Goal: Task Accomplishment & Management: Manage account settings

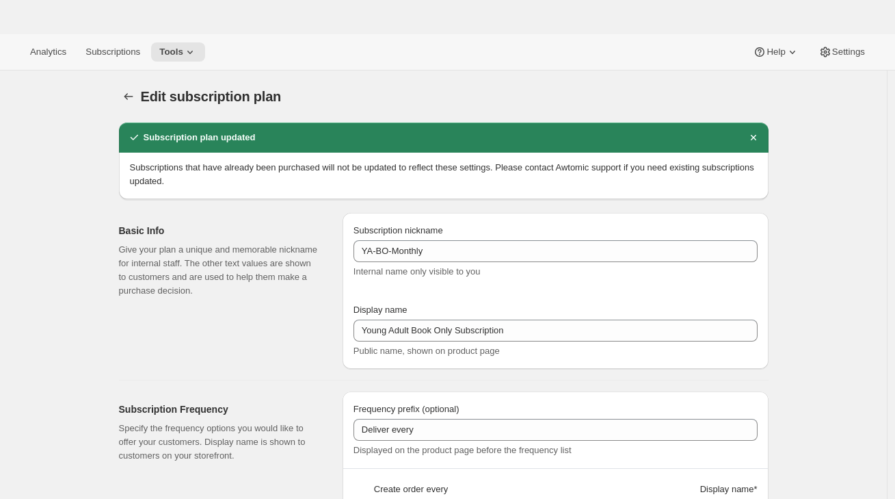
select select "MONTH"
select select "FIXED_AMOUNT"
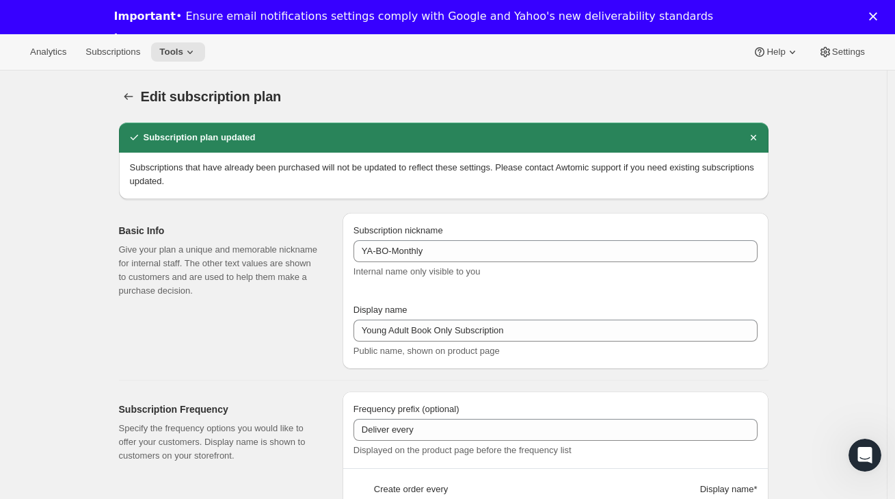
click at [288, 205] on div "Basic Info Give your plan a unique and memorable nickname for internal staff. T…" at bounding box center [438, 285] width 661 height 167
click at [114, 52] on span "Subscriptions" at bounding box center [112, 52] width 55 height 11
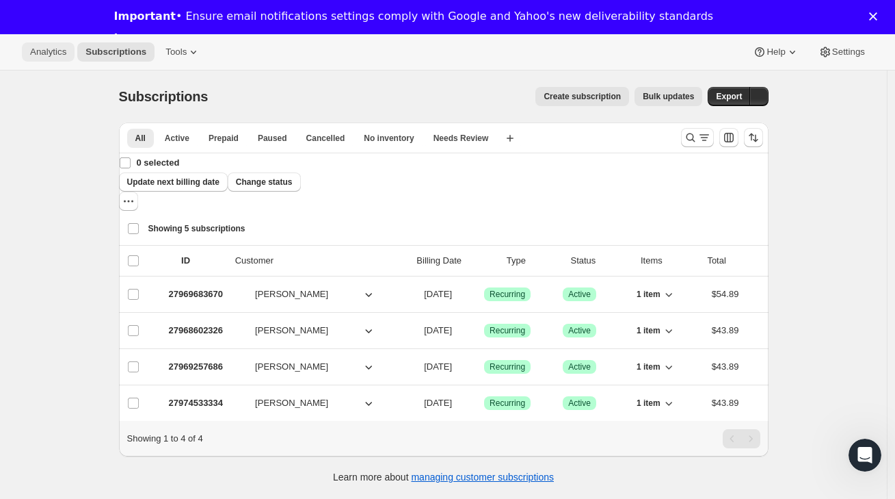
click at [37, 55] on span "Analytics" at bounding box center [48, 52] width 36 height 11
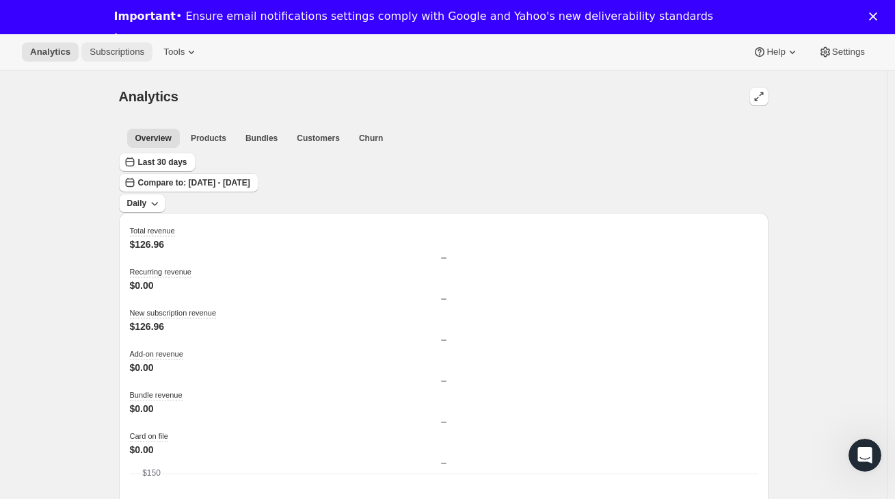
click at [131, 49] on span "Subscriptions" at bounding box center [117, 52] width 55 height 11
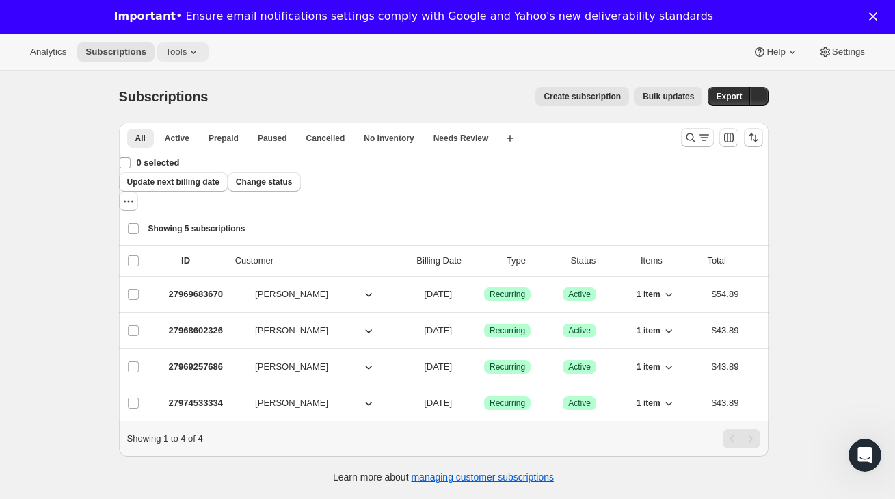
click at [177, 50] on span "Tools" at bounding box center [176, 52] width 21 height 11
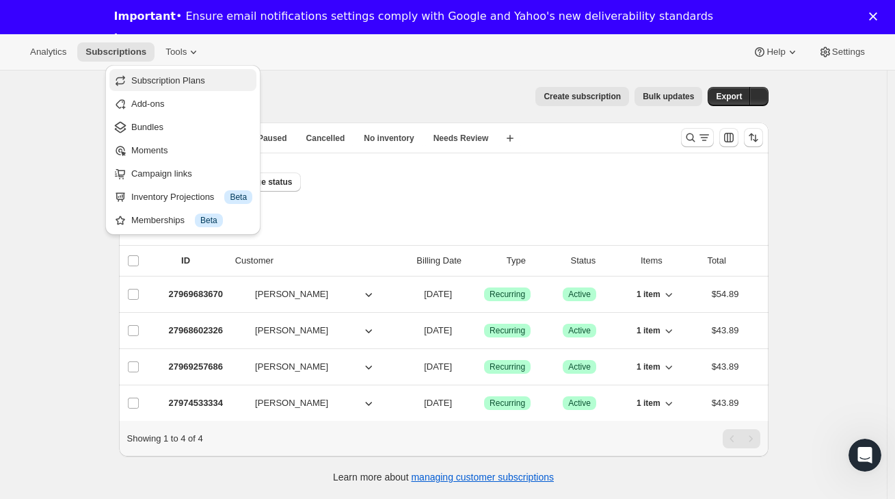
click at [186, 82] on span "Subscription Plans" at bounding box center [168, 80] width 74 height 10
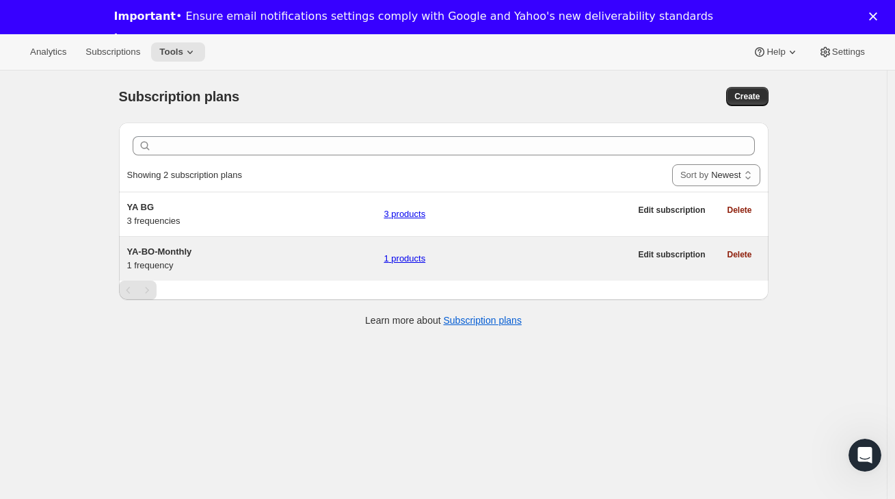
click at [172, 248] on span "YA-BO-Monthly" at bounding box center [159, 251] width 65 height 10
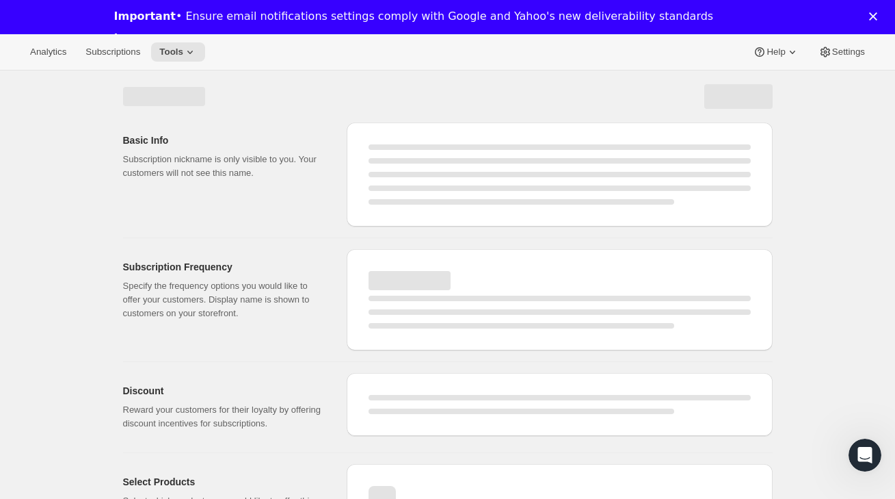
select select "WEEK"
select select "MONTH"
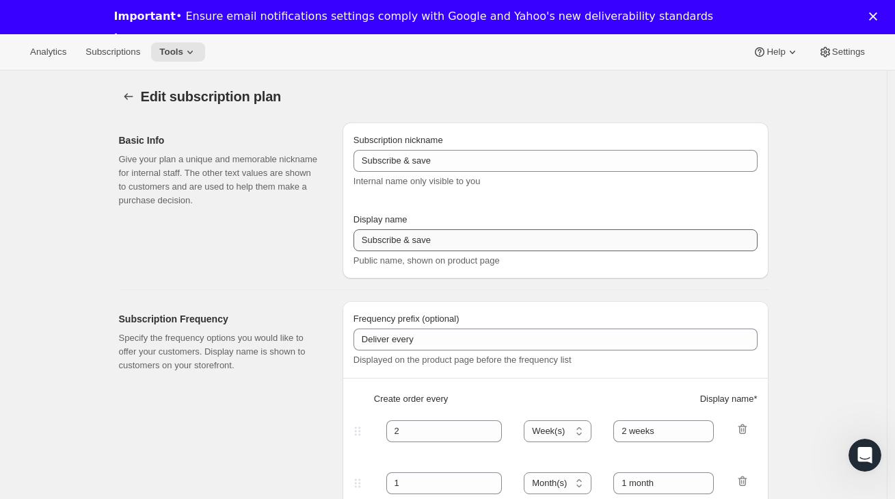
type input "YA-BO-Monthly"
type input "Young Adult Book Only Subscription"
type input "1"
select select "MONTH"
type input "1-month"
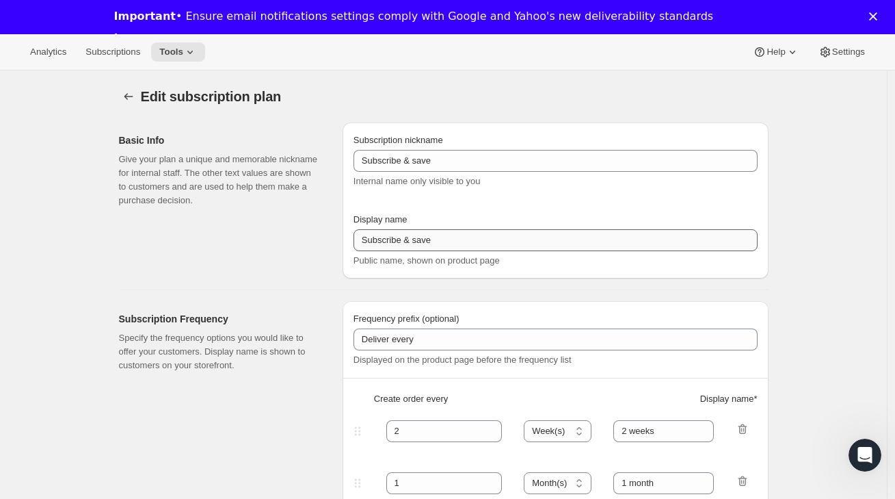
type input "0.0"
select select "FIXED_AMOUNT"
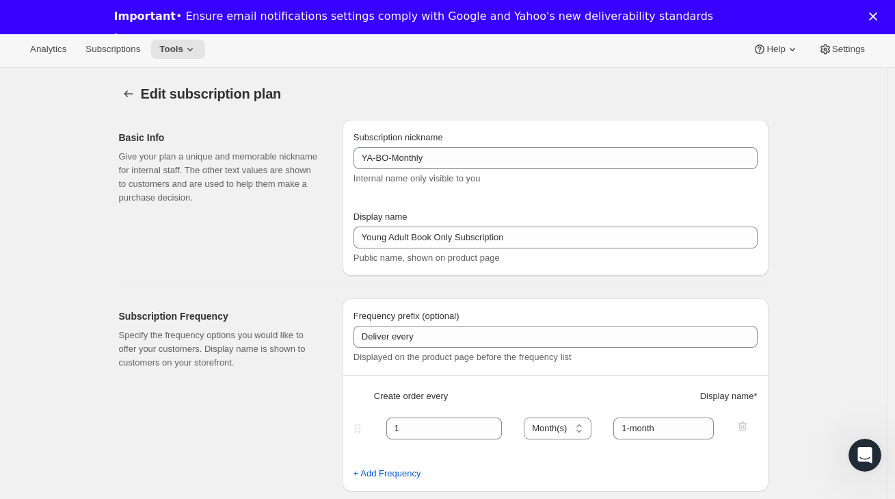
scroll to position [5, 0]
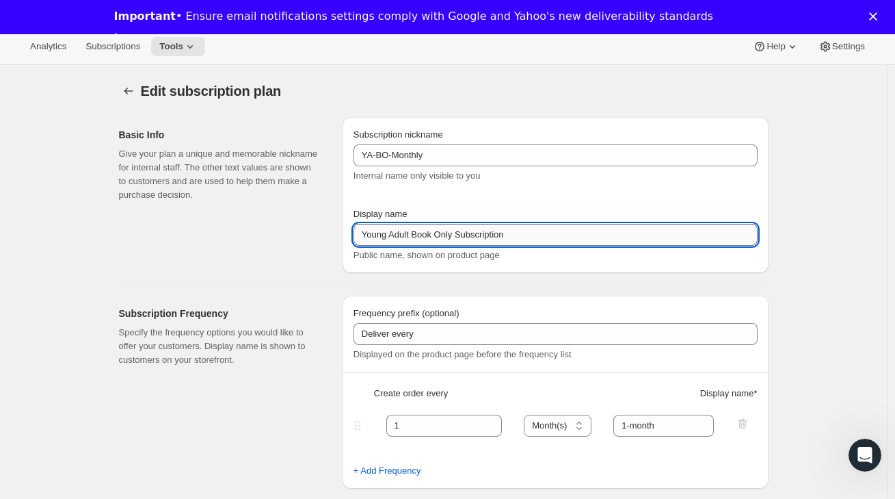
click at [564, 236] on input "Young Adult Book Only Subscription" at bounding box center [556, 235] width 404 height 22
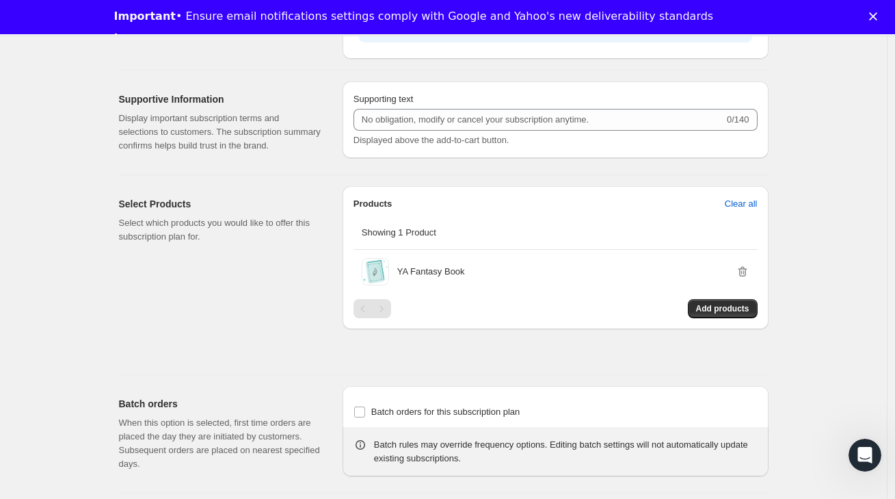
scroll to position [0, 0]
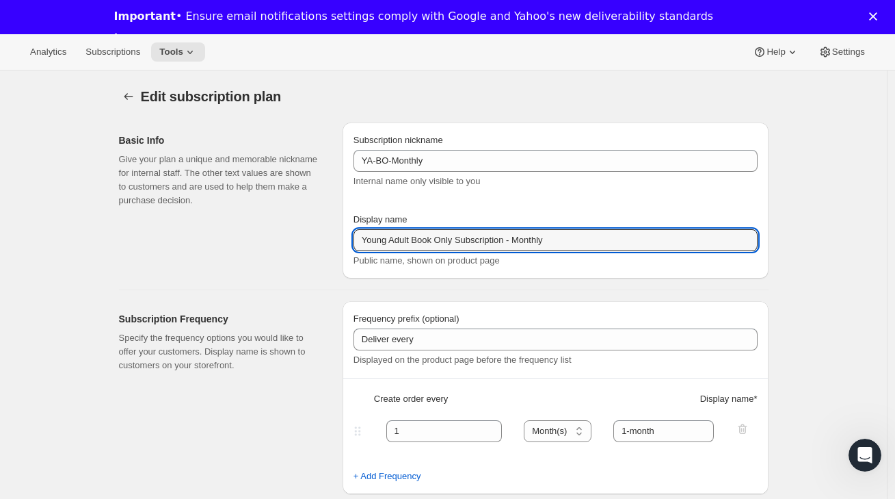
type input "Young Adult Book Only Subscription - Monthly"
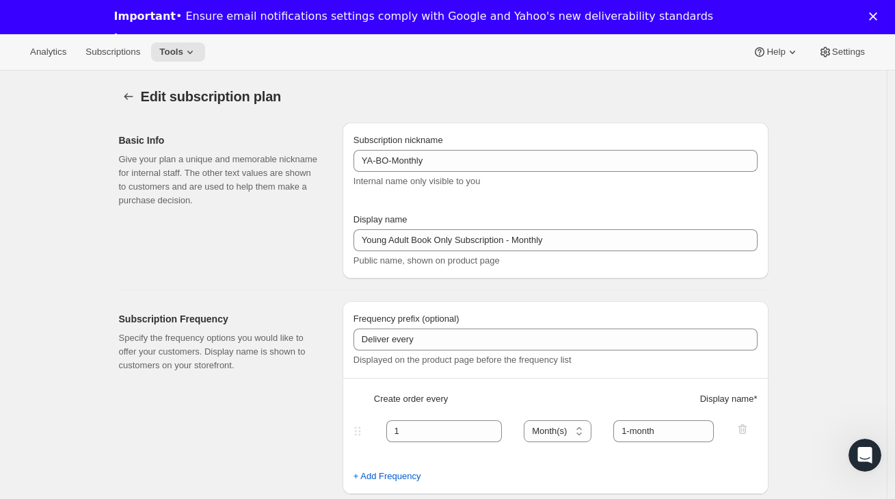
click at [883, 15] on div "Close" at bounding box center [876, 16] width 14 height 8
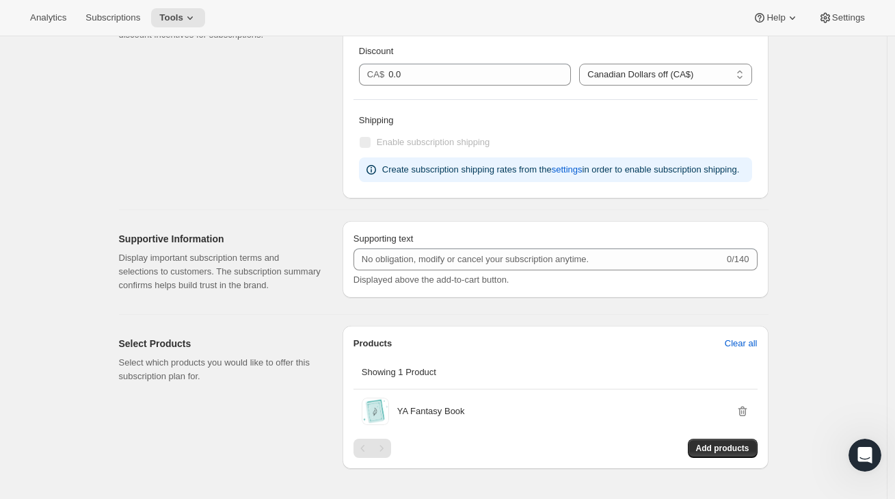
scroll to position [851, 0]
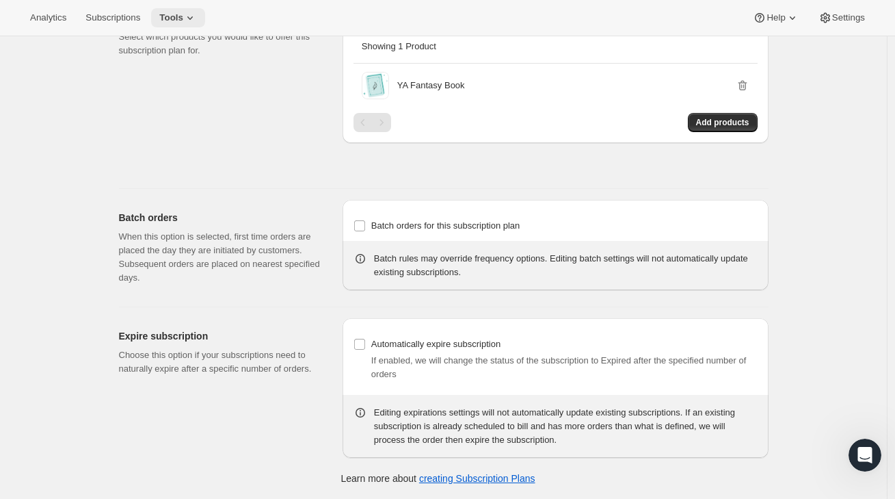
click at [183, 23] on span "Tools" at bounding box center [171, 17] width 24 height 11
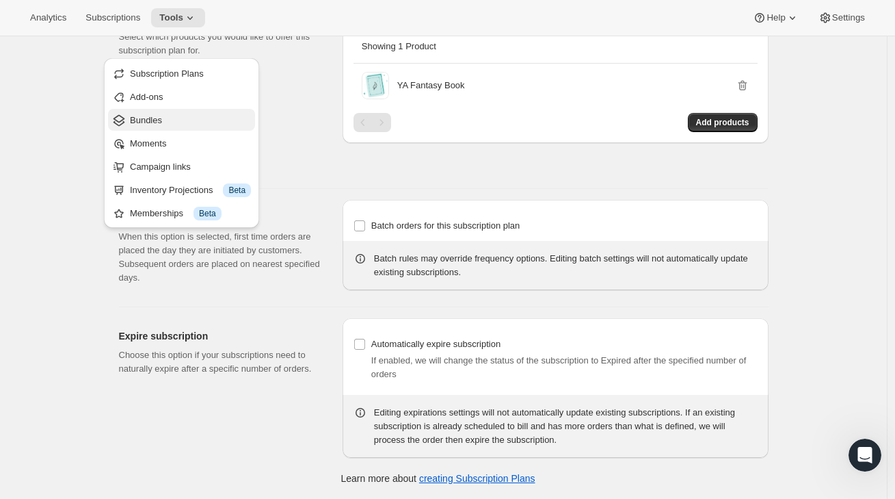
click at [176, 114] on span "Bundles" at bounding box center [190, 121] width 121 height 14
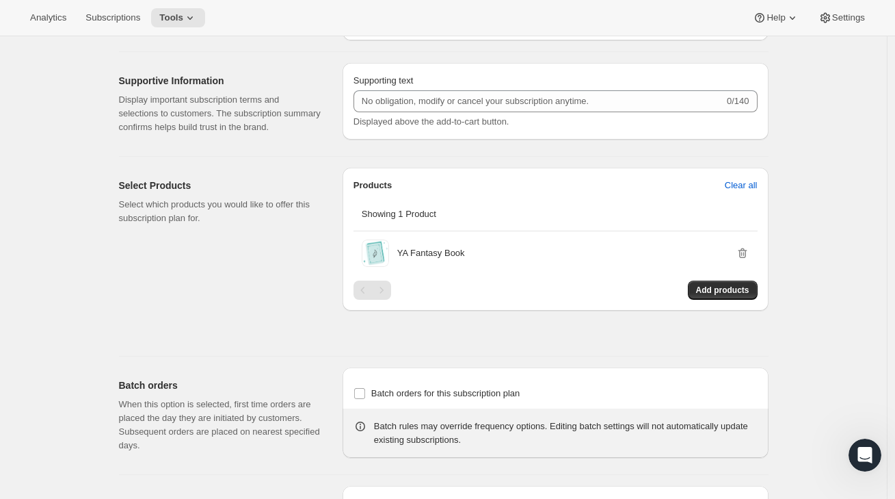
scroll to position [419, 0]
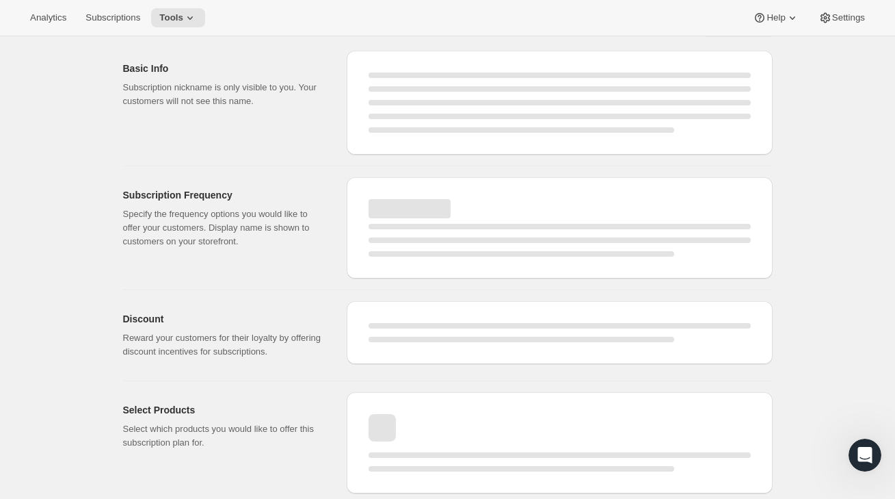
select select "MONTH"
select select "FIXED_AMOUNT"
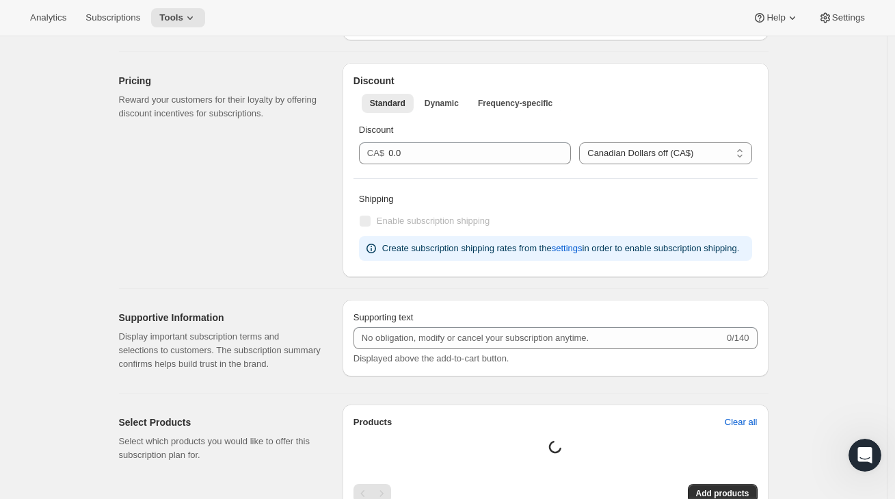
type input "Young Adult Book Only Subscription - Monthly"
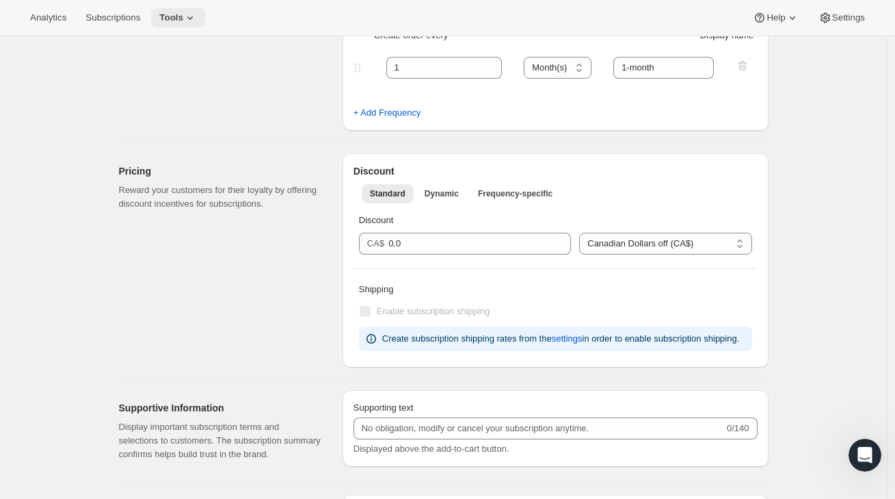
click at [194, 16] on icon at bounding box center [190, 18] width 14 height 14
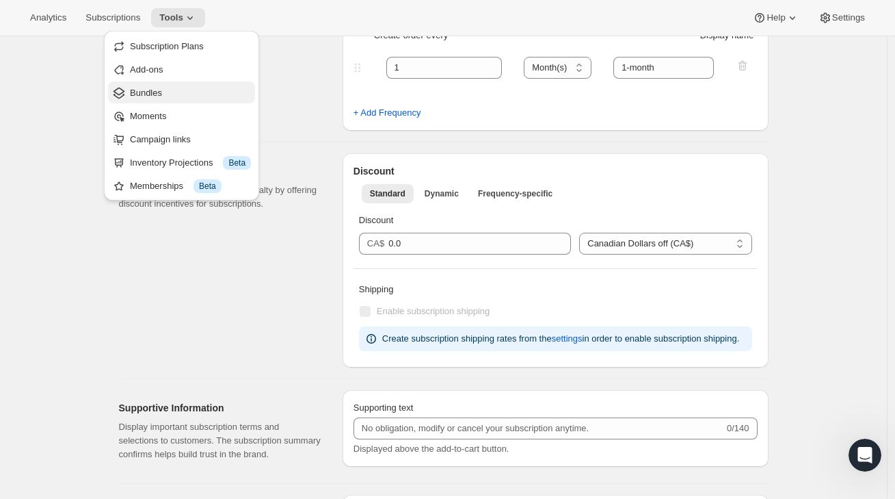
click at [170, 94] on span "Bundles" at bounding box center [190, 93] width 121 height 14
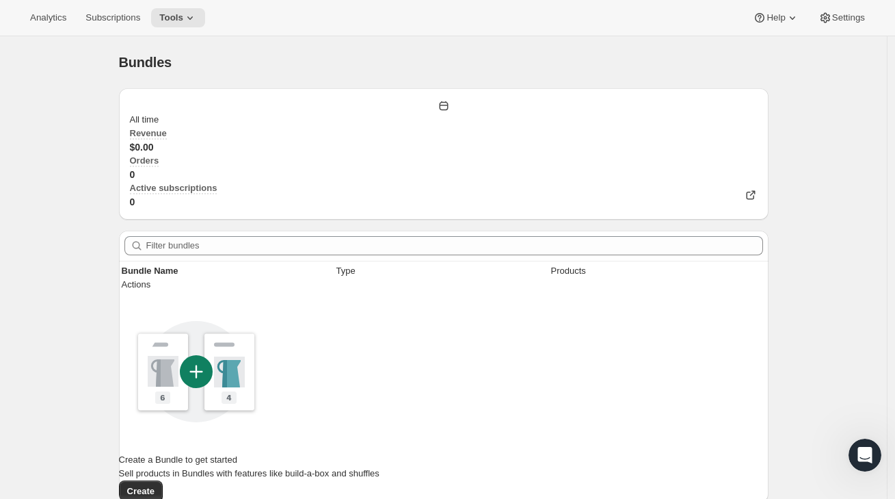
scroll to position [174, 0]
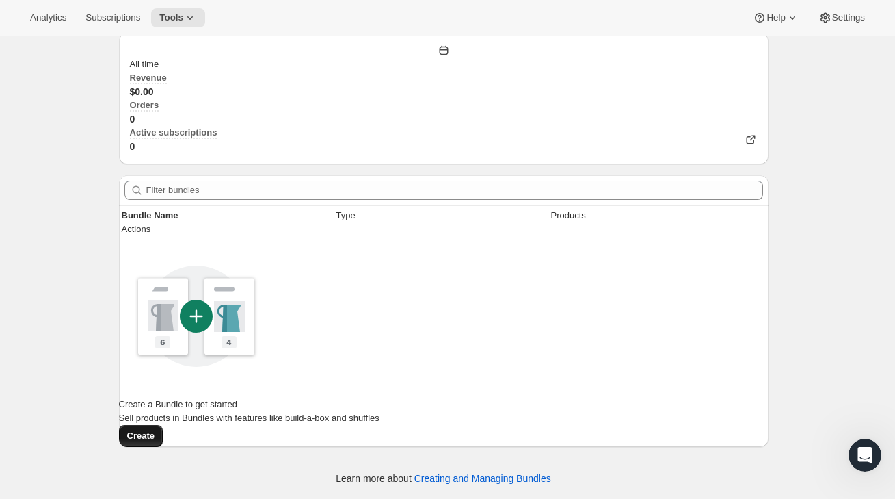
click at [155, 429] on span "Create" at bounding box center [140, 436] width 27 height 14
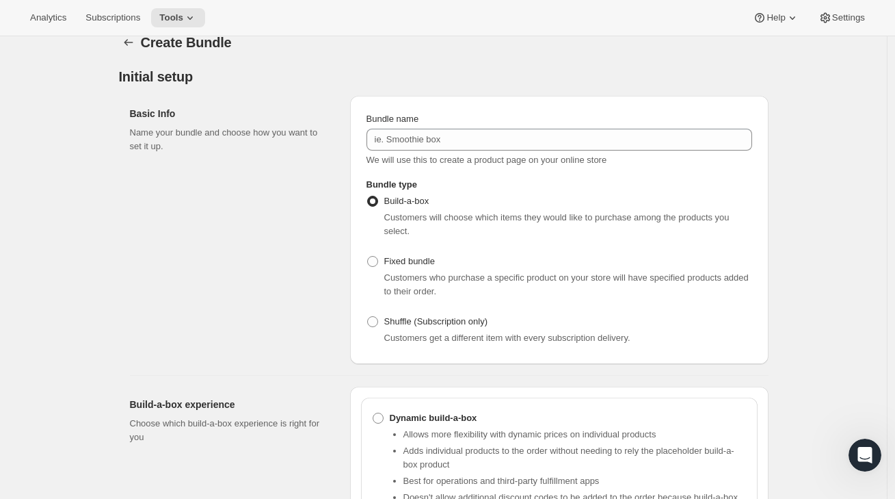
scroll to position [24, 0]
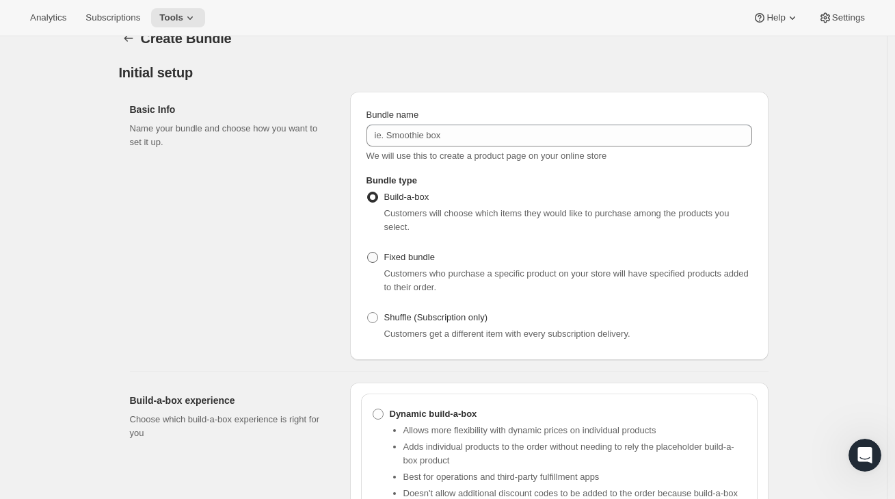
click at [413, 262] on span "Fixed bundle" at bounding box center [409, 257] width 51 height 10
click at [368, 252] on input "Fixed bundle" at bounding box center [367, 252] width 1 height 1
radio input "true"
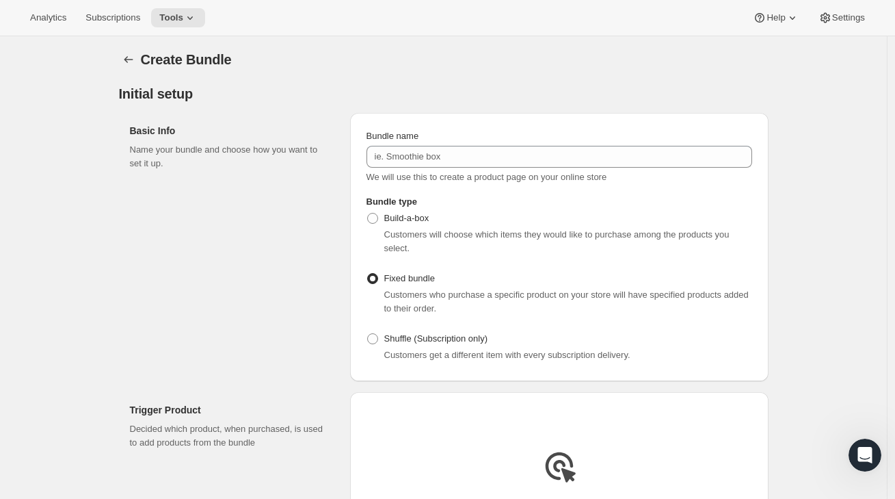
scroll to position [0, 0]
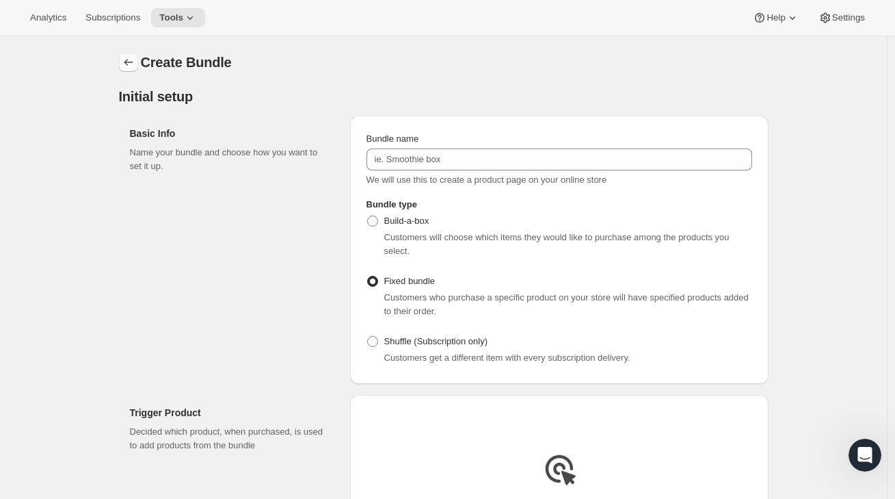
click at [135, 69] on icon "Bundles" at bounding box center [129, 62] width 14 height 14
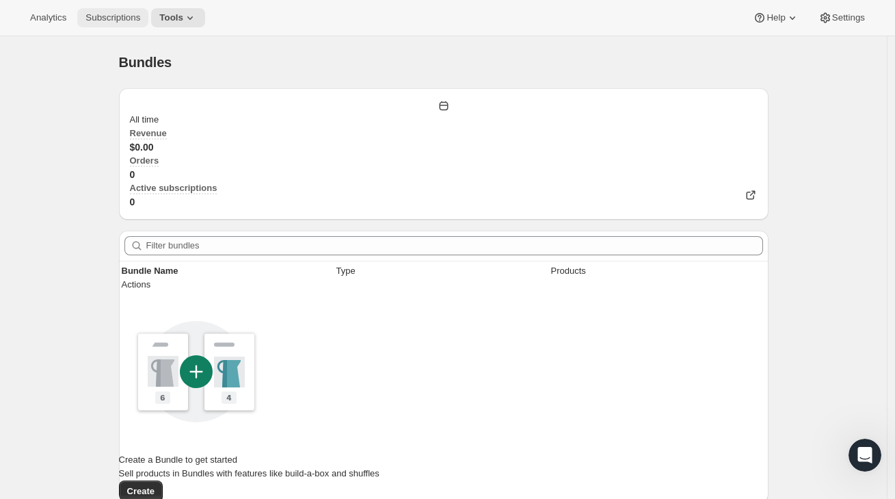
click at [86, 21] on button "Subscriptions" at bounding box center [112, 17] width 71 height 19
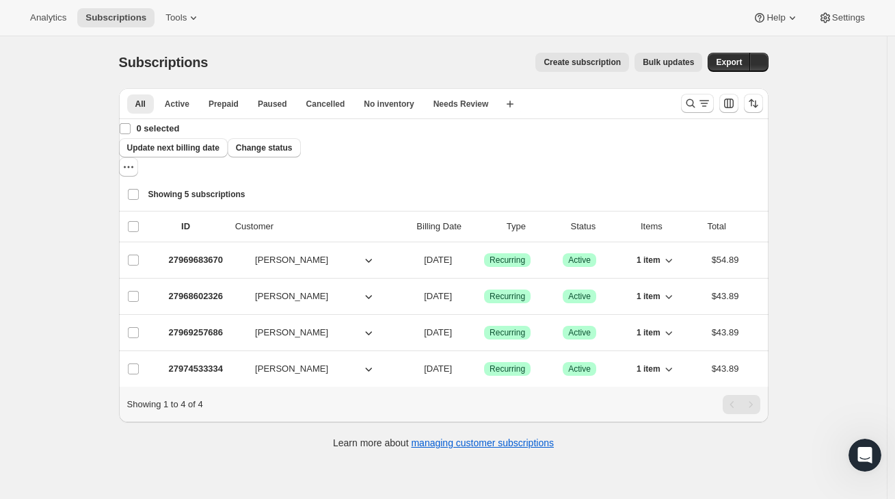
click at [676, 66] on span "Bulk updates" at bounding box center [668, 62] width 51 height 11
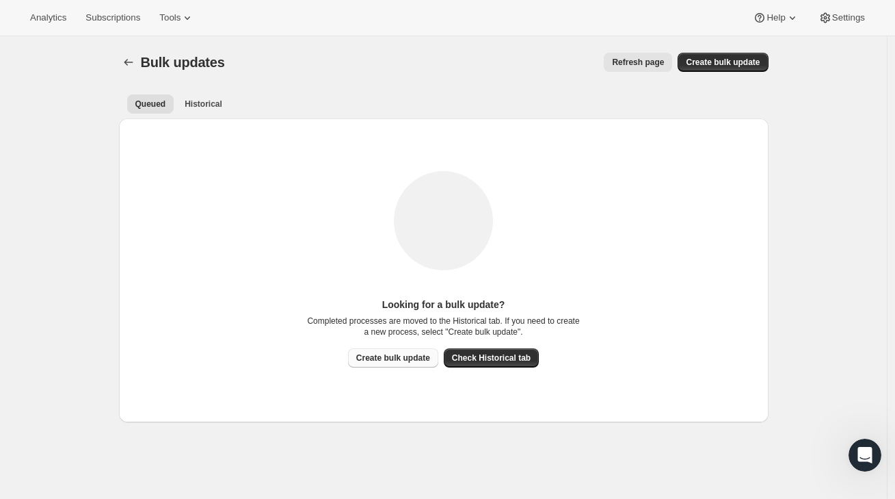
click at [414, 352] on span "Create bulk update" at bounding box center [393, 357] width 74 height 11
select select "17"
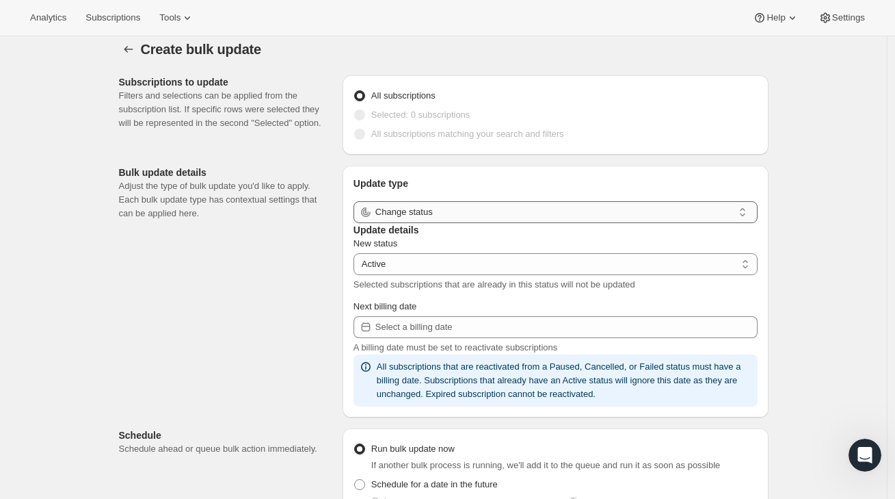
scroll to position [14, 0]
click at [427, 234] on div "Update type Change status Update details New status Active Paused Cancelled Act…" at bounding box center [556, 291] width 426 height 252
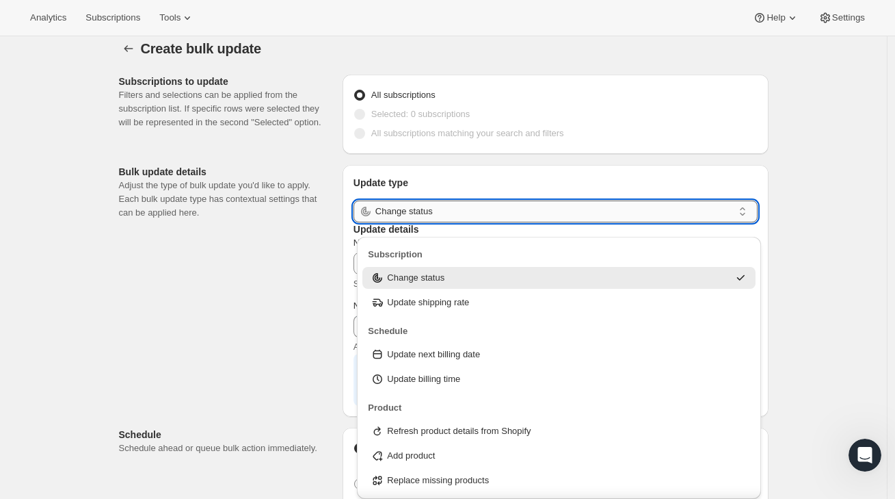
click at [431, 222] on input "Change status" at bounding box center [554, 211] width 358 height 22
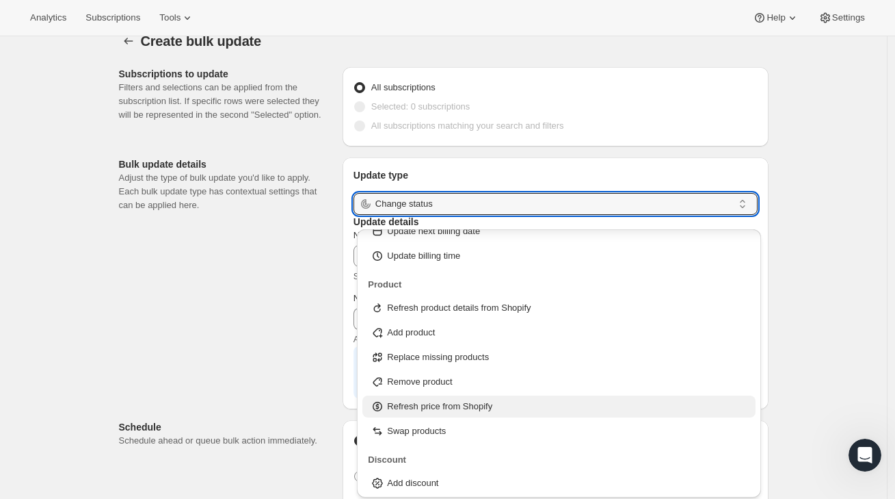
scroll to position [22, 0]
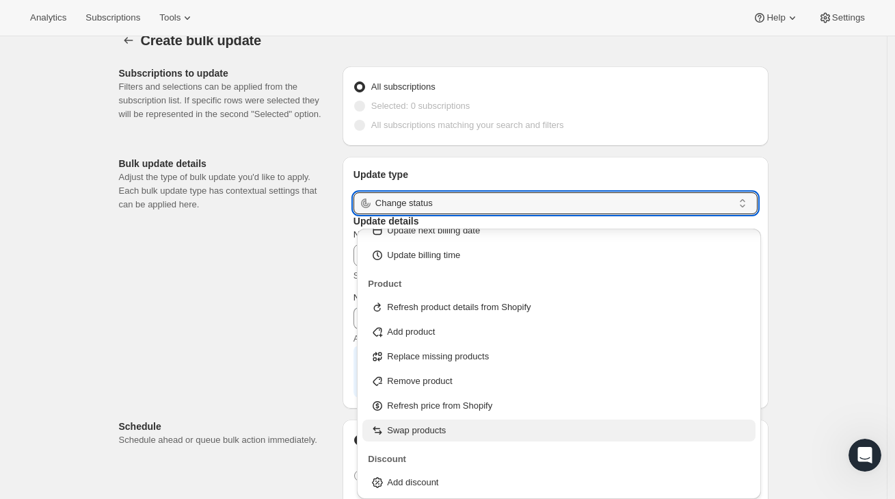
click at [446, 432] on p "Swap products" at bounding box center [416, 430] width 59 height 14
type input "Swap products"
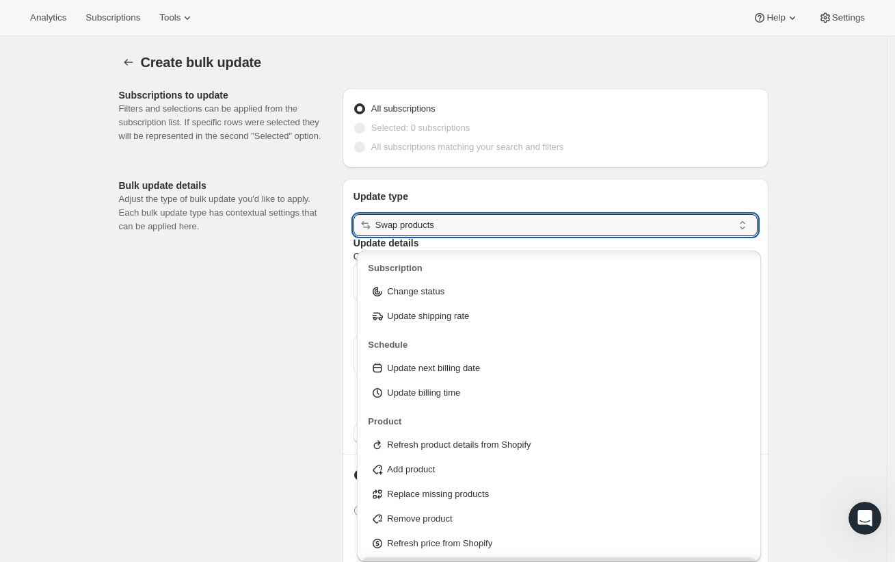
scroll to position [38, 0]
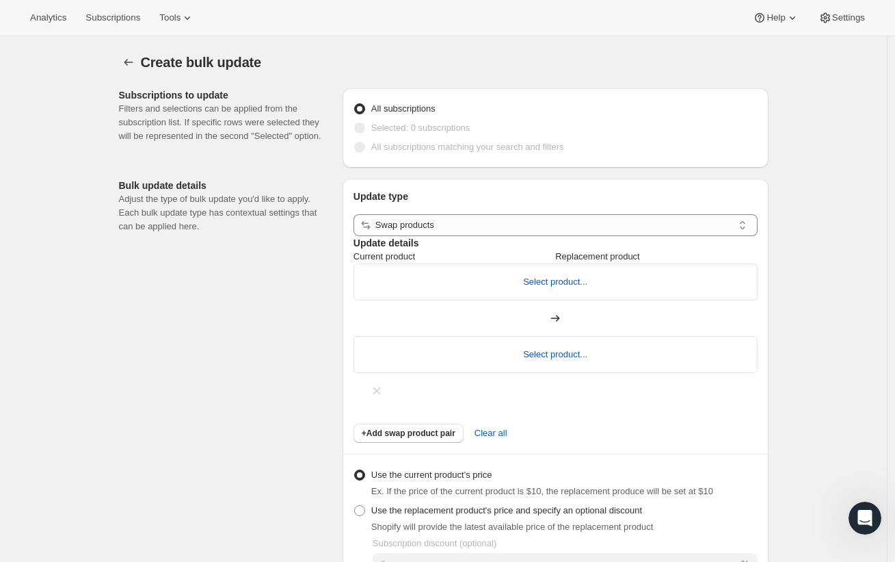
click at [503, 118] on div "All subscriptions" at bounding box center [556, 108] width 404 height 19
click at [118, 23] on button "Subscriptions" at bounding box center [112, 17] width 71 height 19
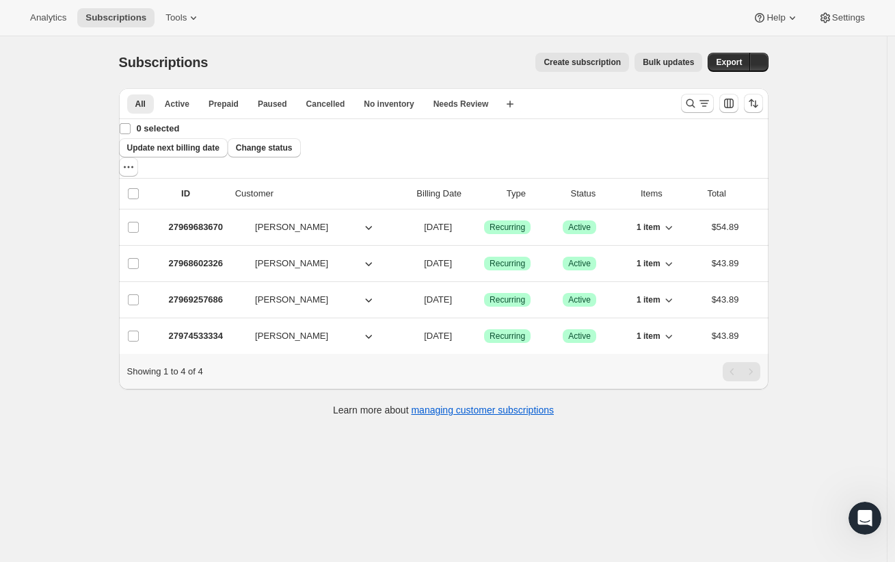
click at [694, 64] on span "Bulk updates" at bounding box center [668, 62] width 51 height 11
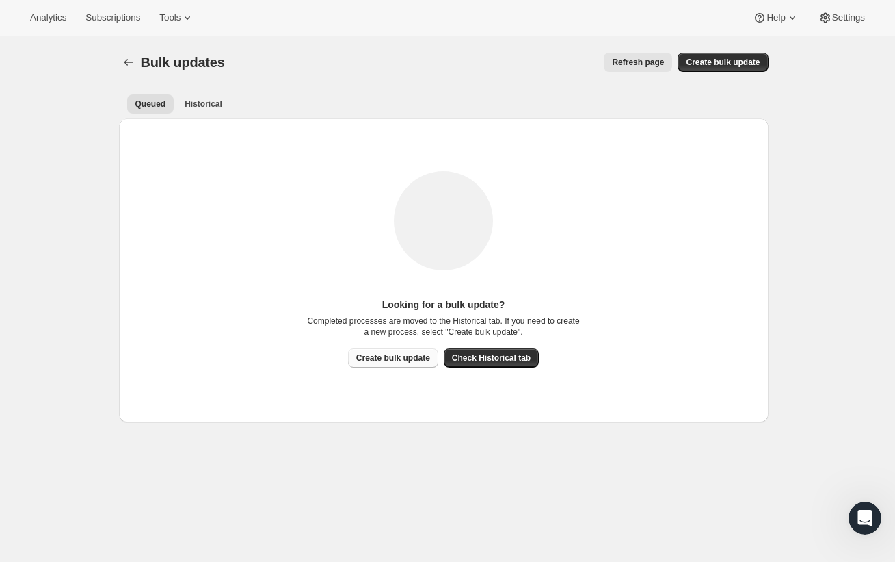
click at [410, 352] on span "Create bulk update" at bounding box center [393, 357] width 74 height 11
select select "17"
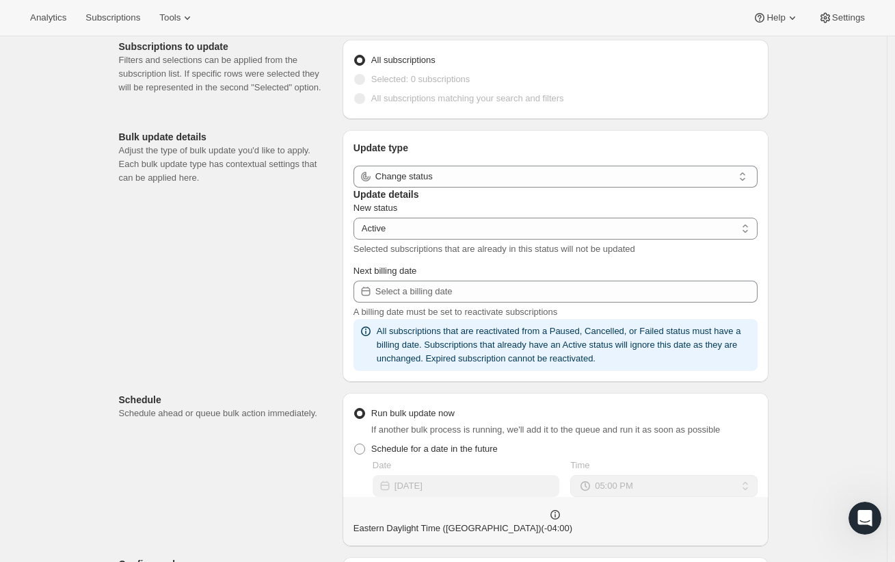
scroll to position [55, 0]
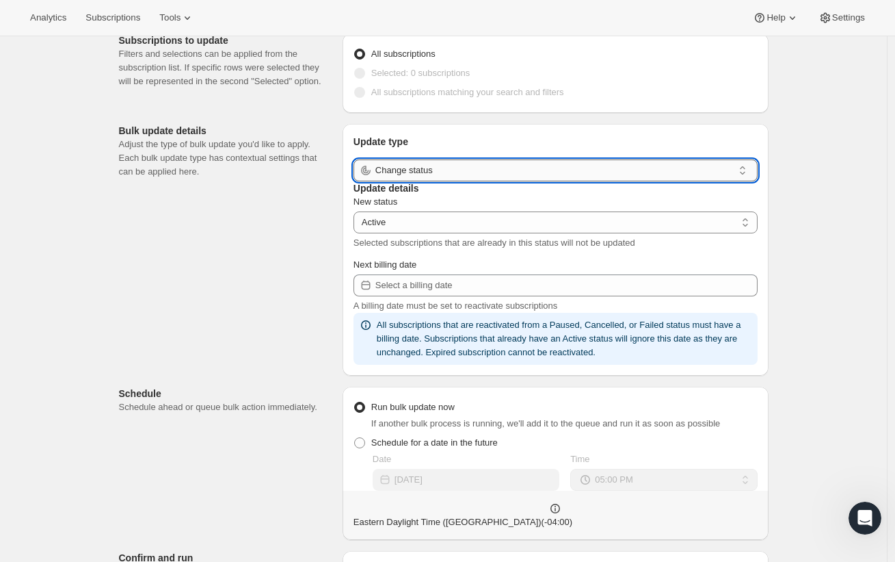
click at [475, 181] on input "Change status" at bounding box center [554, 170] width 358 height 22
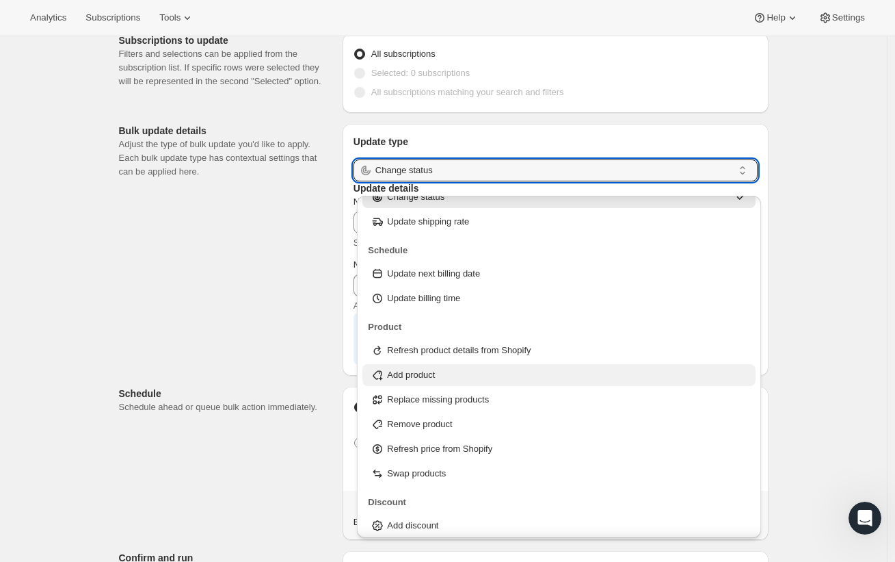
scroll to position [42, 0]
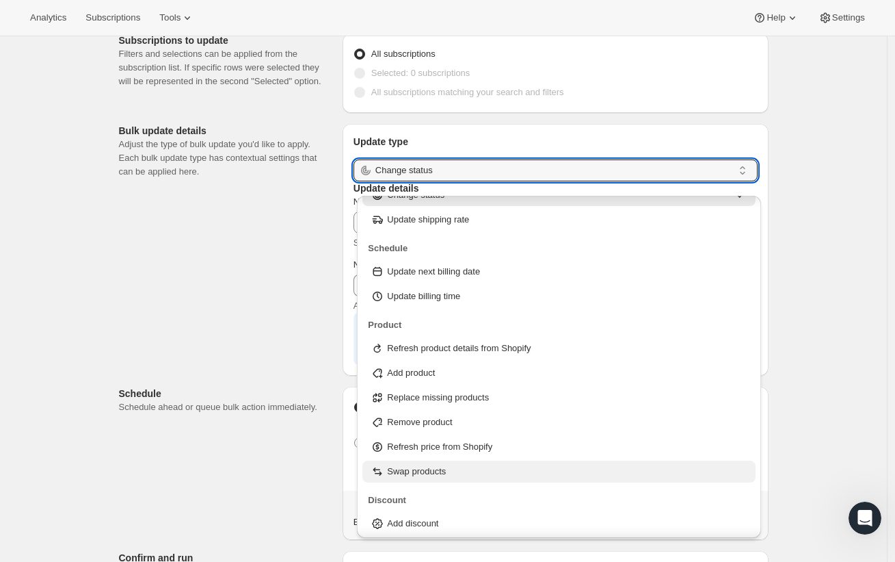
click at [438, 468] on p "Swap products" at bounding box center [416, 471] width 59 height 14
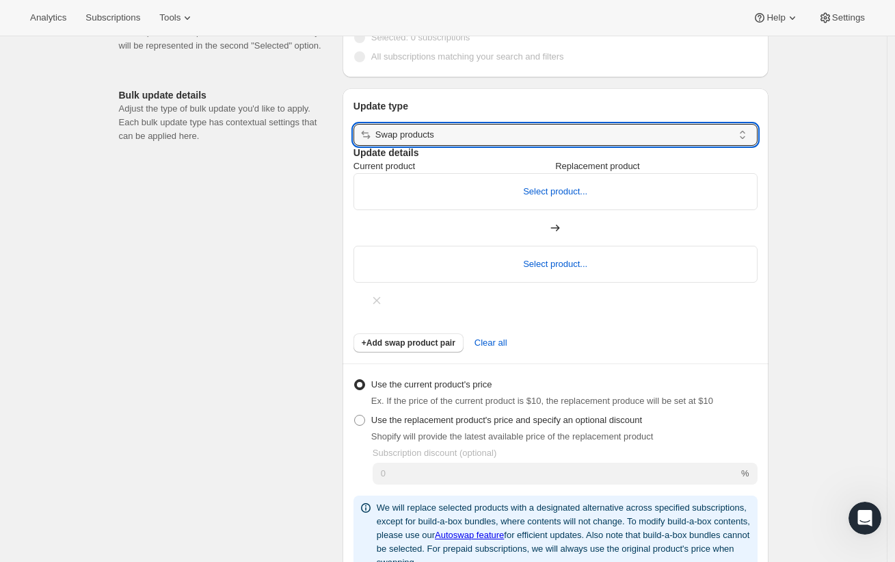
scroll to position [91, 0]
click at [523, 196] on button "Select product..." at bounding box center [555, 190] width 64 height 10
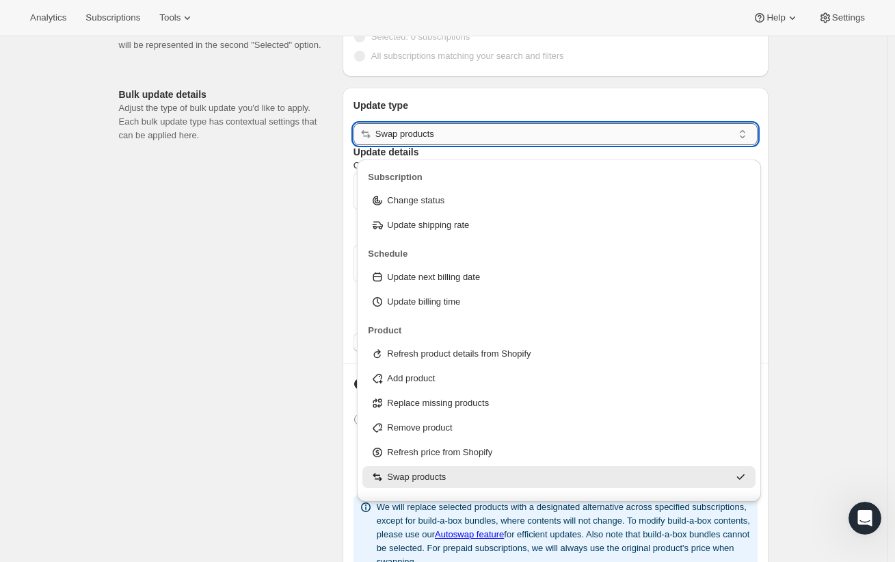
click at [456, 144] on input "Swap products" at bounding box center [554, 134] width 358 height 22
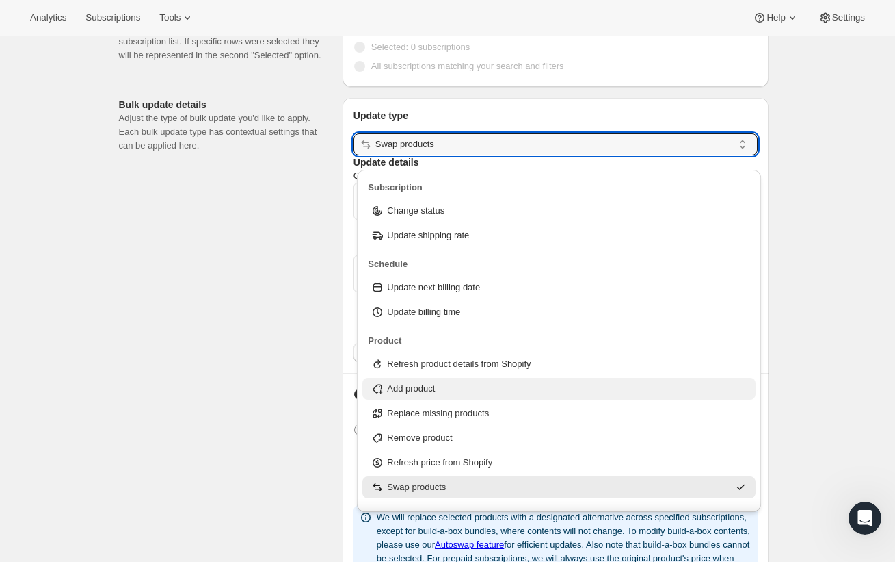
scroll to position [75, 0]
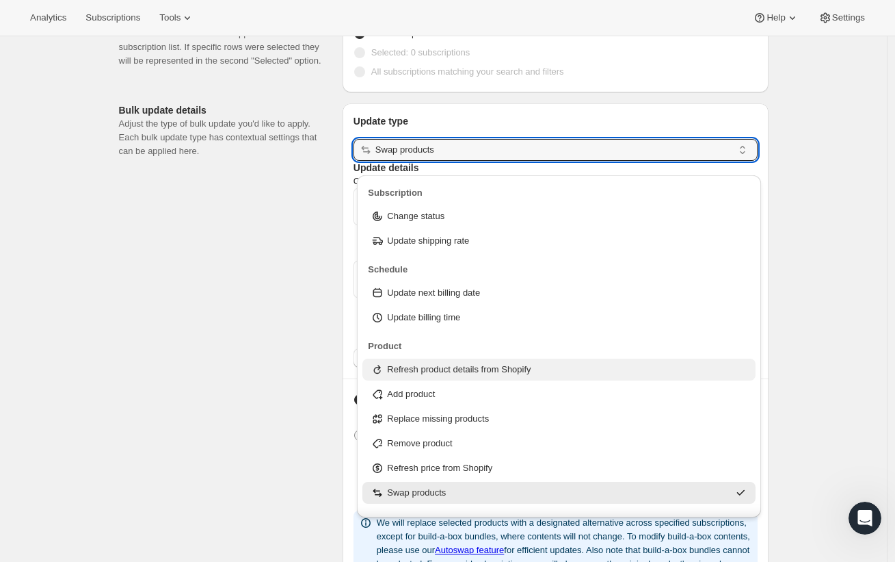
click at [430, 363] on p "Refresh product details from Shopify" at bounding box center [459, 369] width 144 height 14
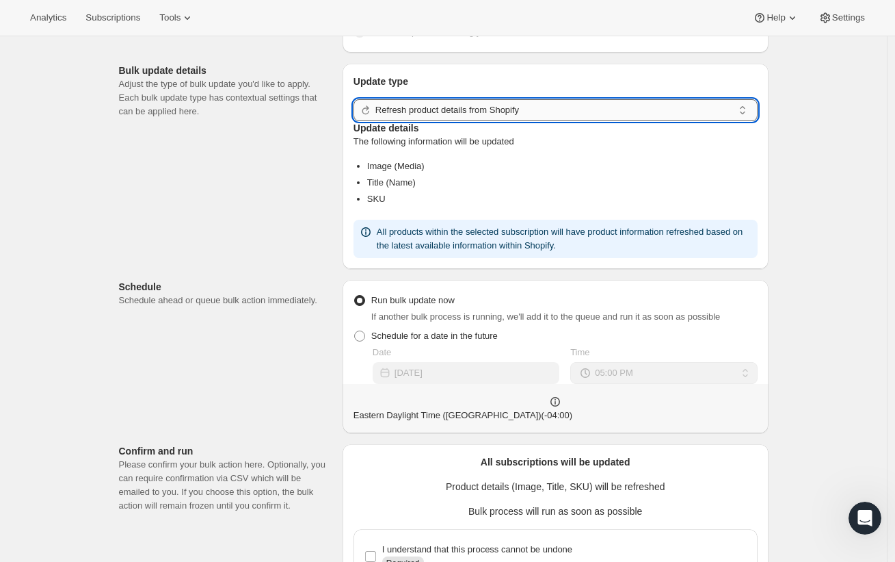
scroll to position [116, 0]
click at [465, 120] on input "Refresh product details from Shopify" at bounding box center [554, 109] width 358 height 22
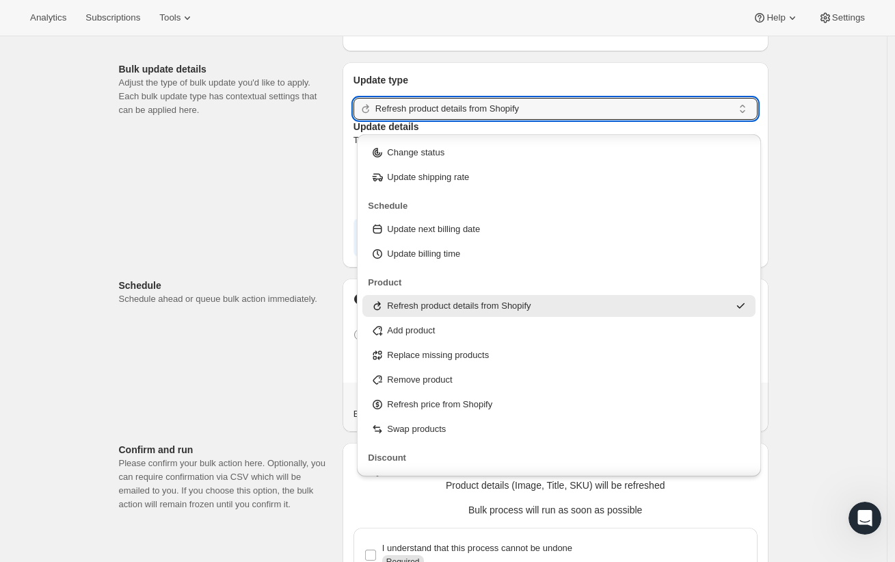
scroll to position [24, 0]
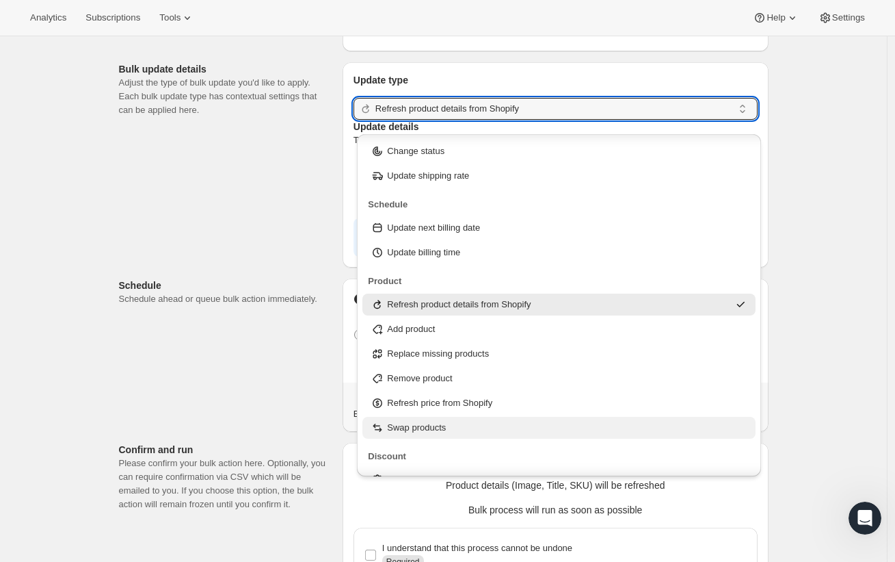
click at [445, 421] on p "Swap products" at bounding box center [416, 428] width 59 height 14
type input "Swap products"
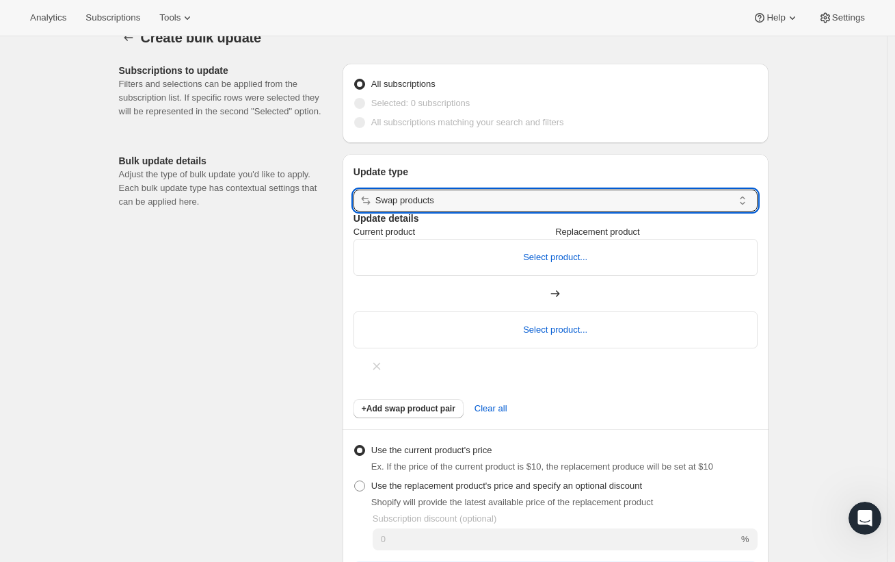
scroll to position [0, 0]
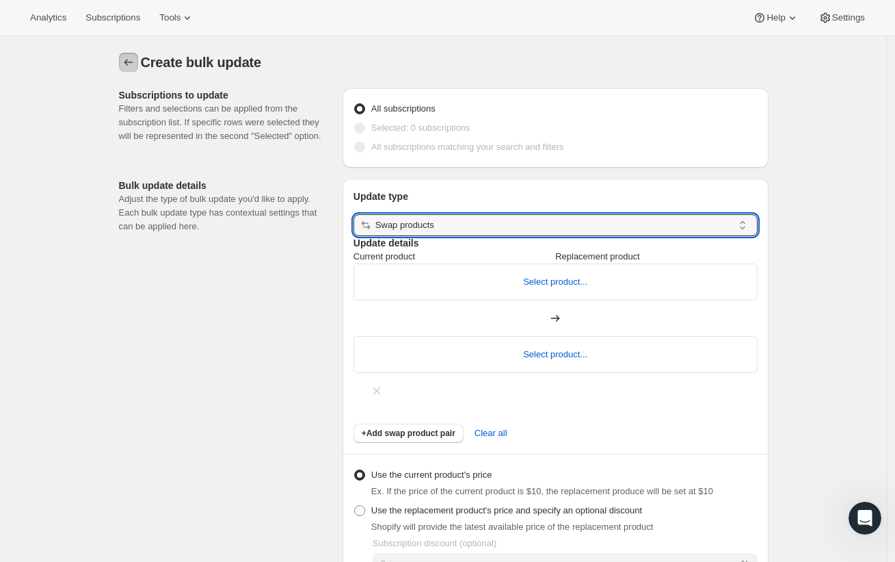
click at [131, 59] on icon "button" at bounding box center [129, 62] width 14 height 14
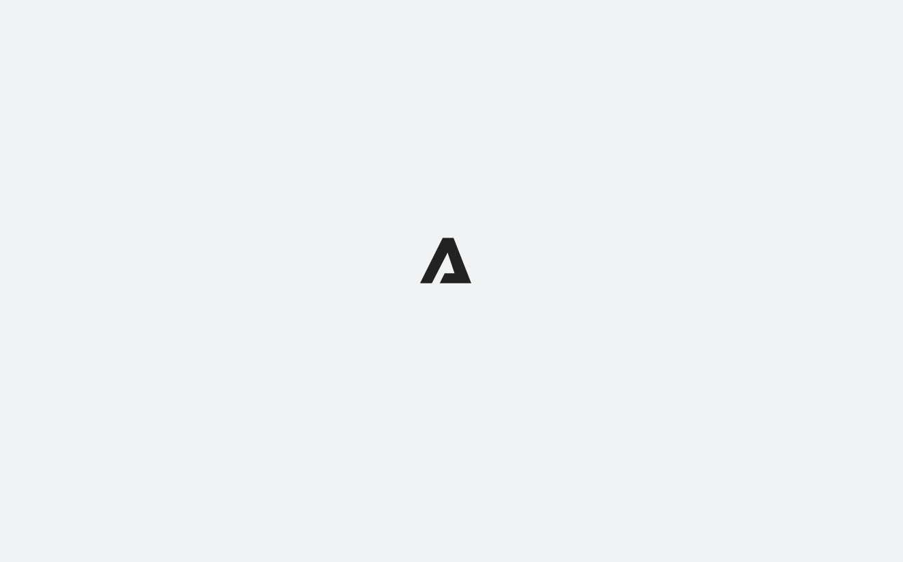
select select "17"
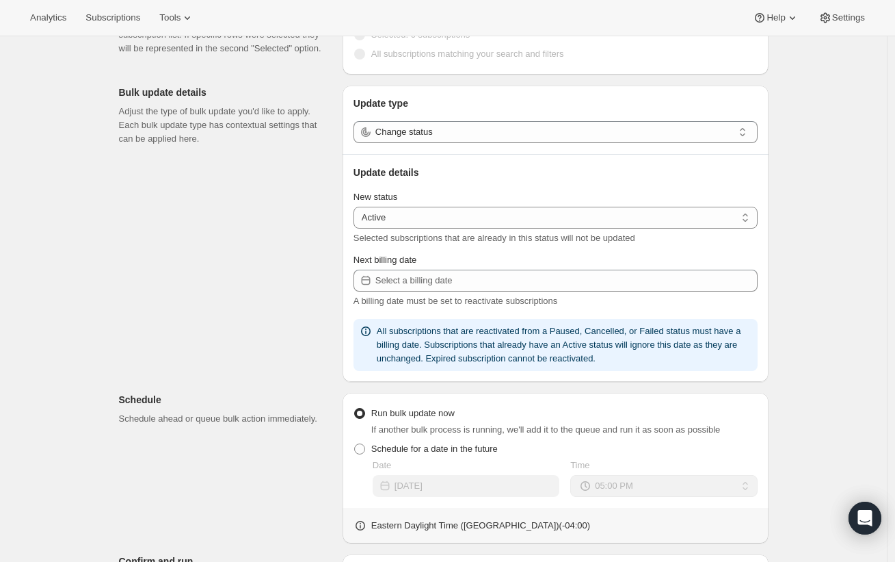
scroll to position [71, 0]
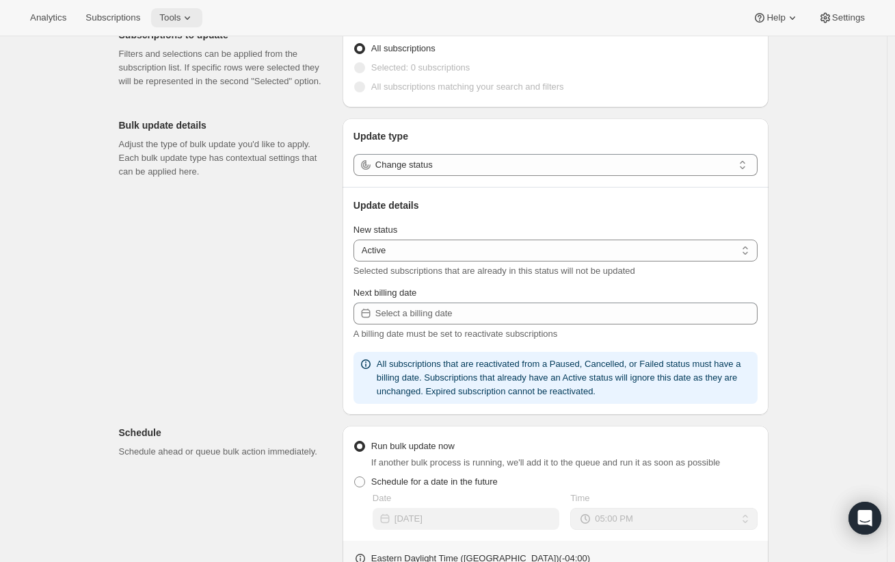
click at [192, 14] on icon at bounding box center [188, 18] width 14 height 14
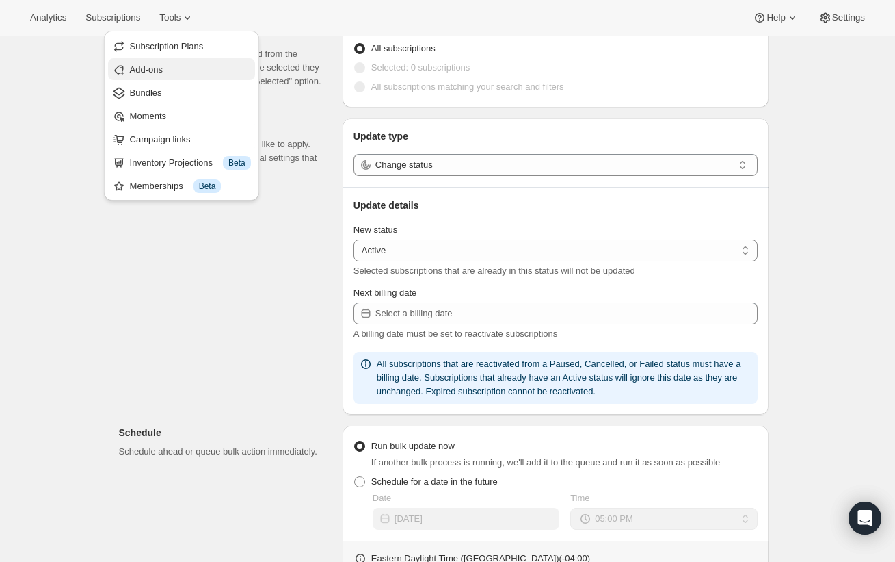
click at [181, 75] on span "Add-ons" at bounding box center [190, 70] width 121 height 14
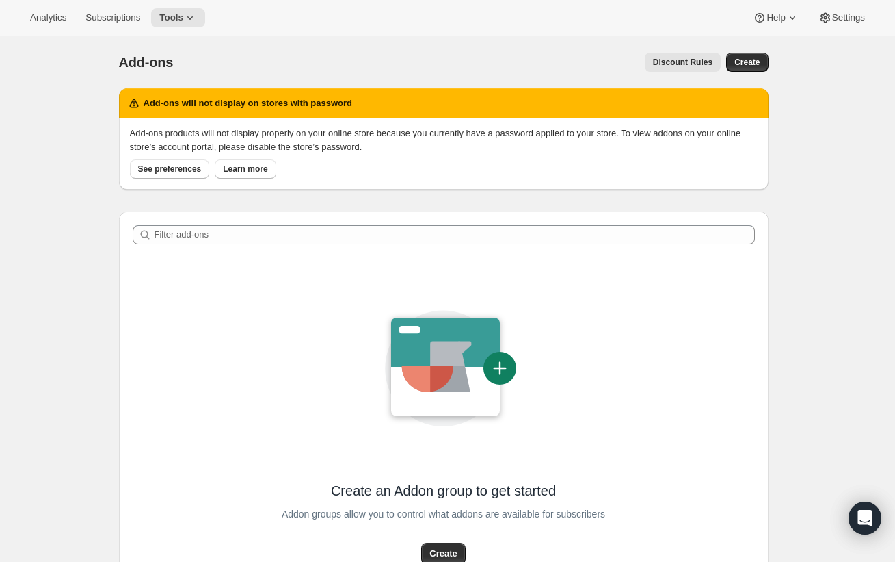
scroll to position [11, 0]
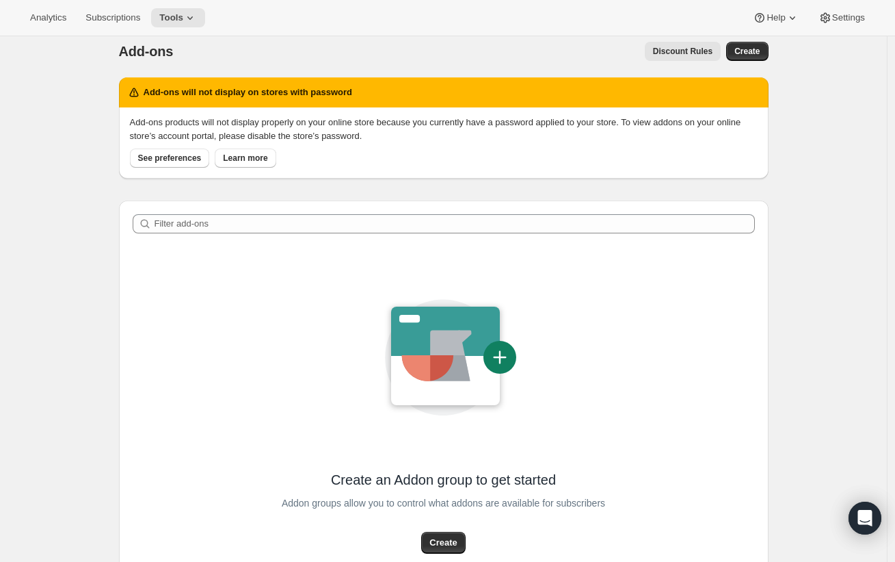
click at [202, 5] on div "Analytics Subscriptions Tools Help Settings" at bounding box center [447, 18] width 895 height 36
click at [198, 8] on button "Tools" at bounding box center [178, 17] width 54 height 19
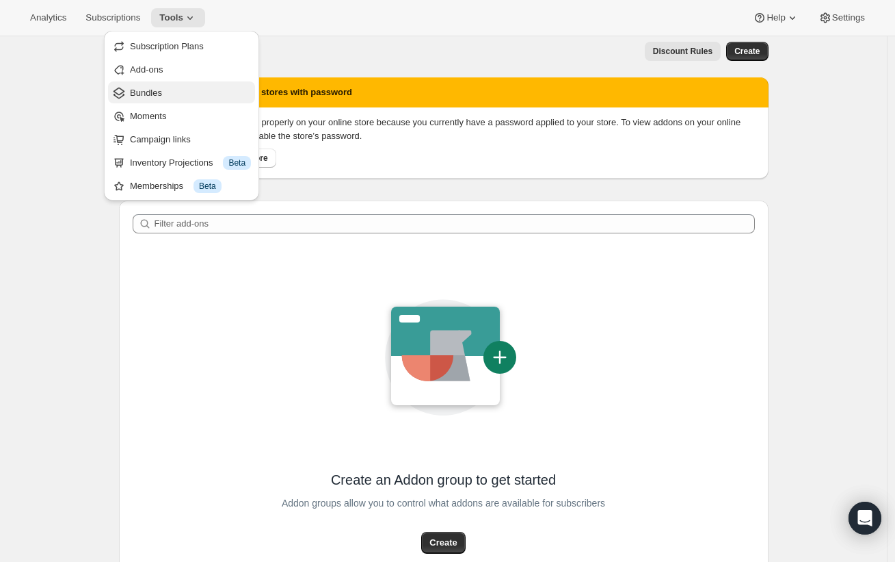
click at [158, 90] on span "Bundles" at bounding box center [146, 93] width 32 height 10
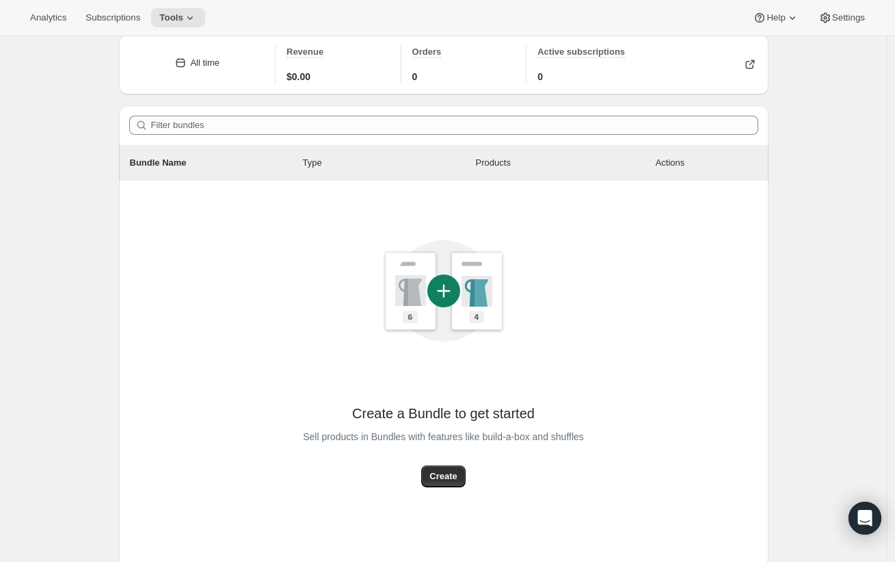
scroll to position [70, 0]
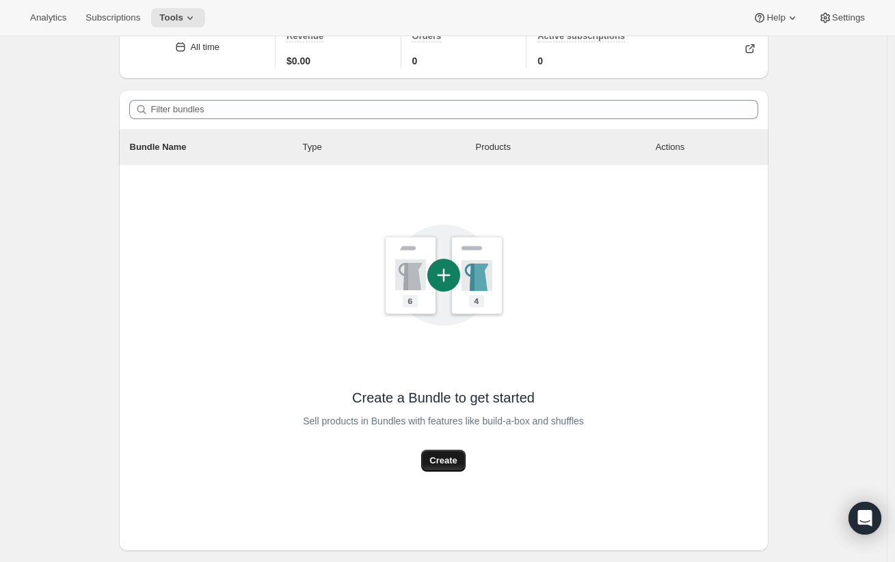
click at [455, 465] on span "Create" at bounding box center [443, 460] width 27 height 14
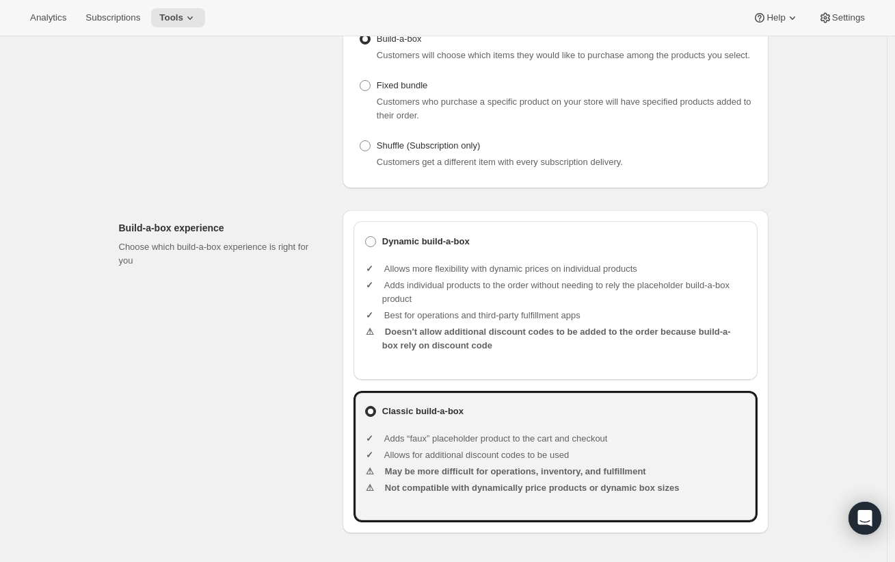
scroll to position [178, 0]
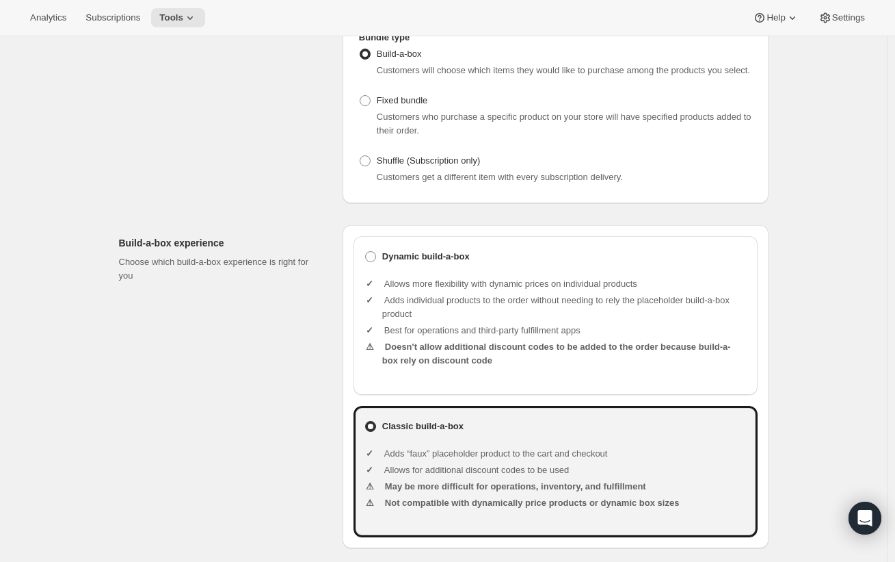
click at [120, 0] on div "Analytics Subscriptions Tools Help Settings" at bounding box center [447, 18] width 895 height 36
click at [120, 10] on button "Subscriptions" at bounding box center [112, 17] width 71 height 19
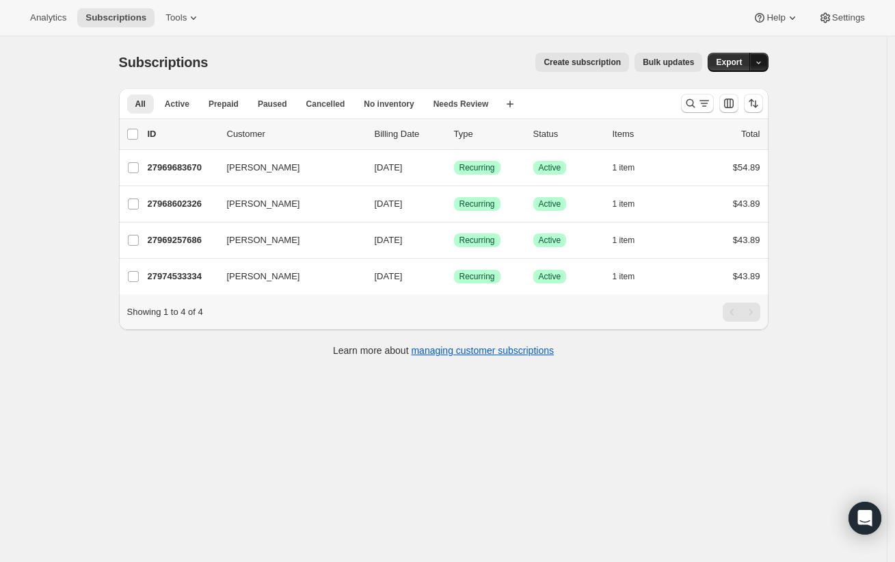
click at [758, 68] on button "button" at bounding box center [759, 62] width 19 height 19
click at [680, 53] on button "Bulk updates" at bounding box center [669, 62] width 68 height 19
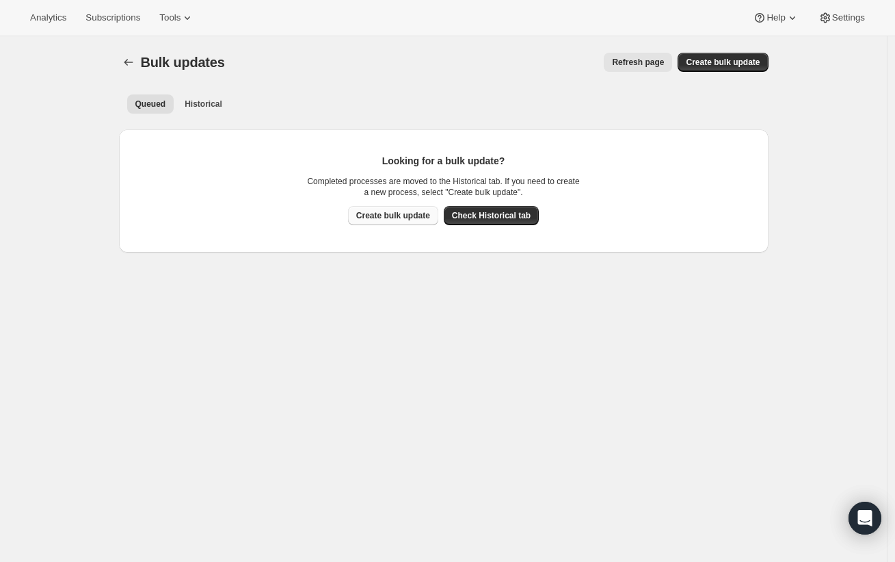
click at [430, 214] on span "Create bulk update" at bounding box center [393, 215] width 74 height 11
select select "17"
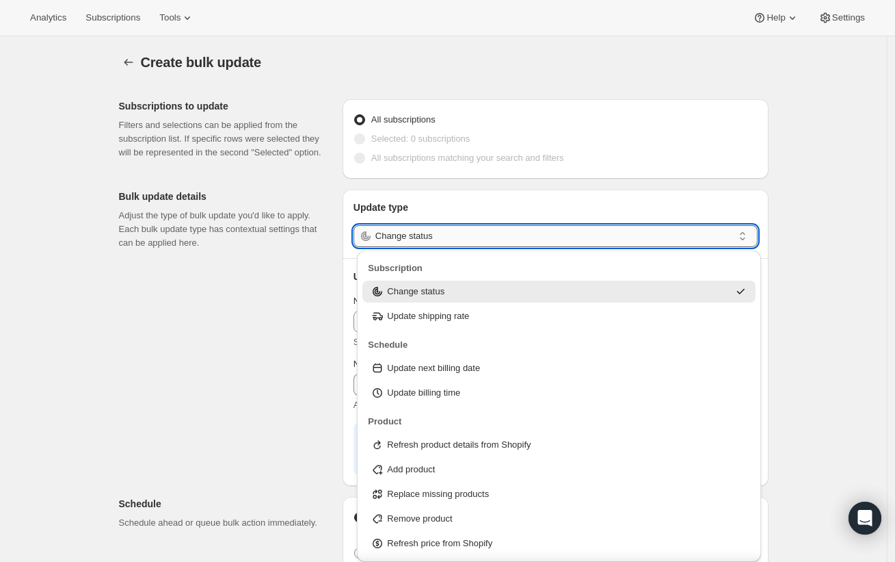
click at [556, 246] on input "Change status" at bounding box center [554, 236] width 358 height 22
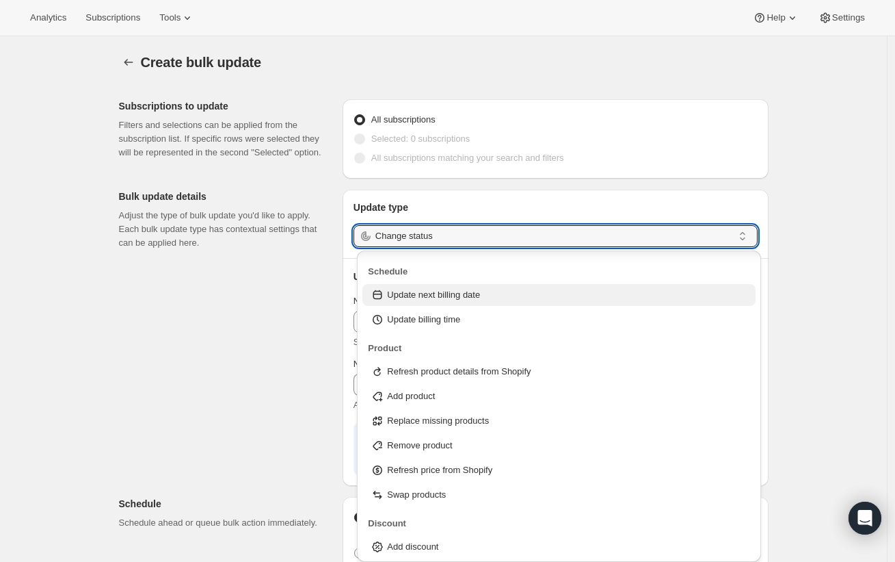
scroll to position [75, 0]
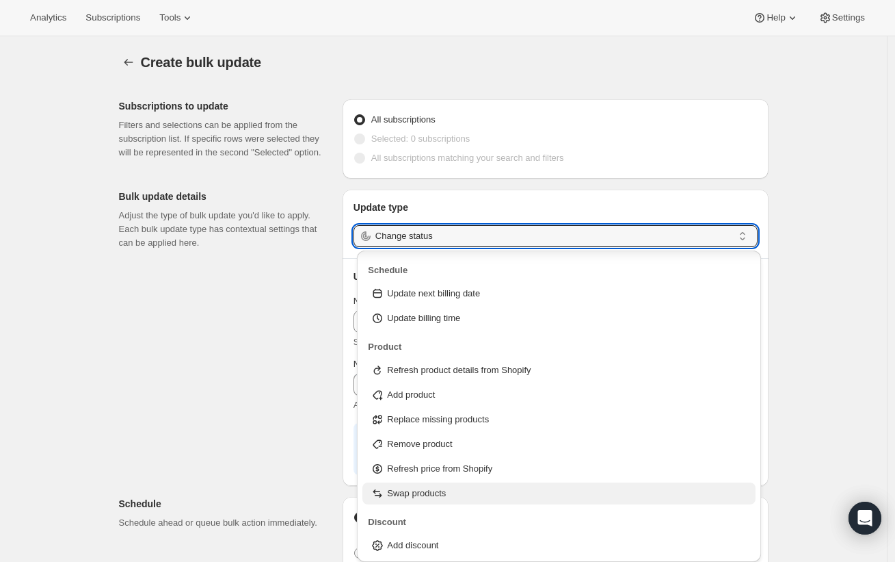
click at [465, 496] on div "Swap products" at bounding box center [559, 493] width 377 height 14
type input "Swap products"
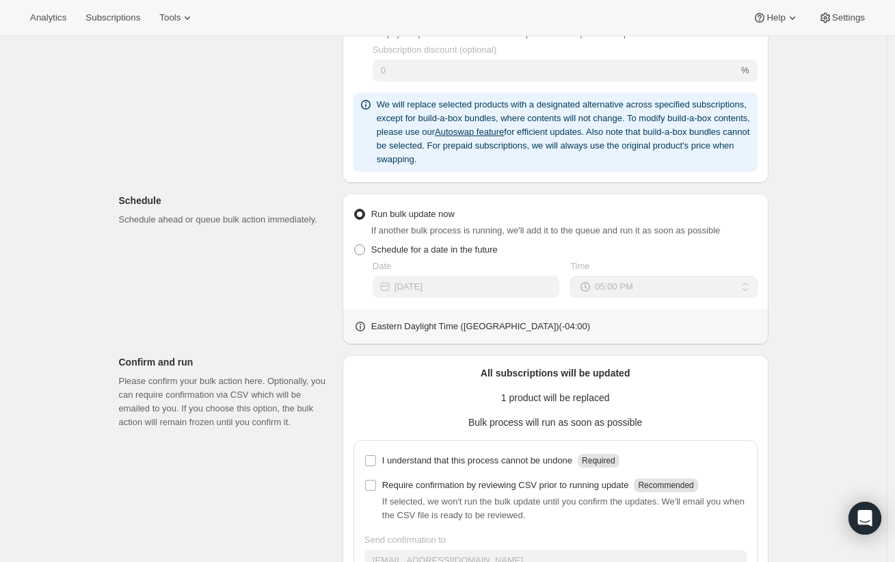
scroll to position [445, 0]
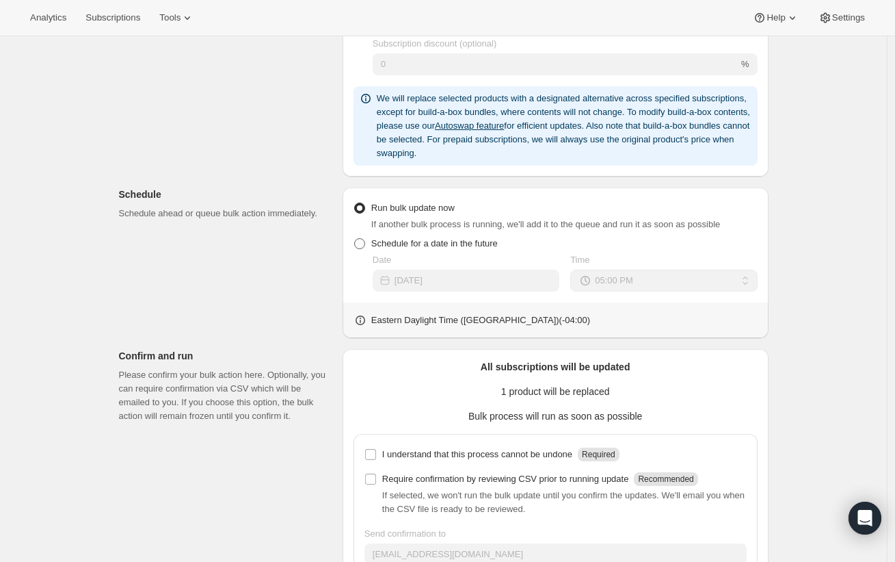
click at [362, 244] on span at bounding box center [359, 243] width 11 height 11
click at [355, 239] on input "Schedule for a date in the future" at bounding box center [354, 238] width 1 height 1
radio input "true"
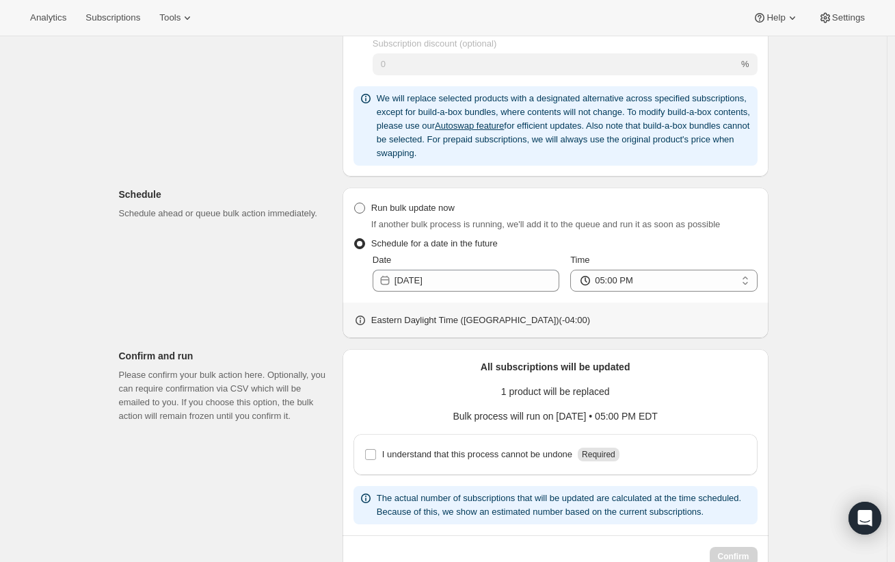
click at [365, 210] on span at bounding box center [359, 207] width 11 height 11
click at [355, 203] on input "Run bulk update now" at bounding box center [354, 202] width 1 height 1
radio input "true"
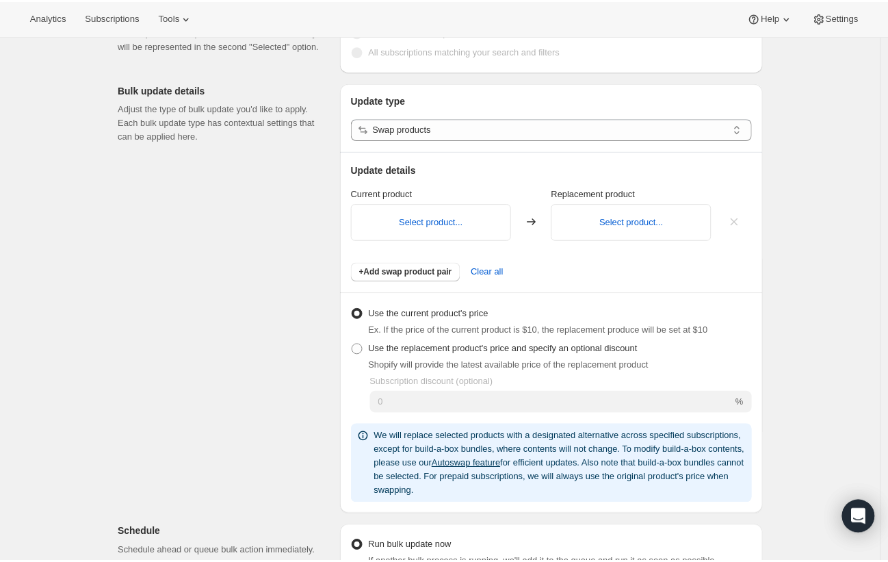
scroll to position [109, 0]
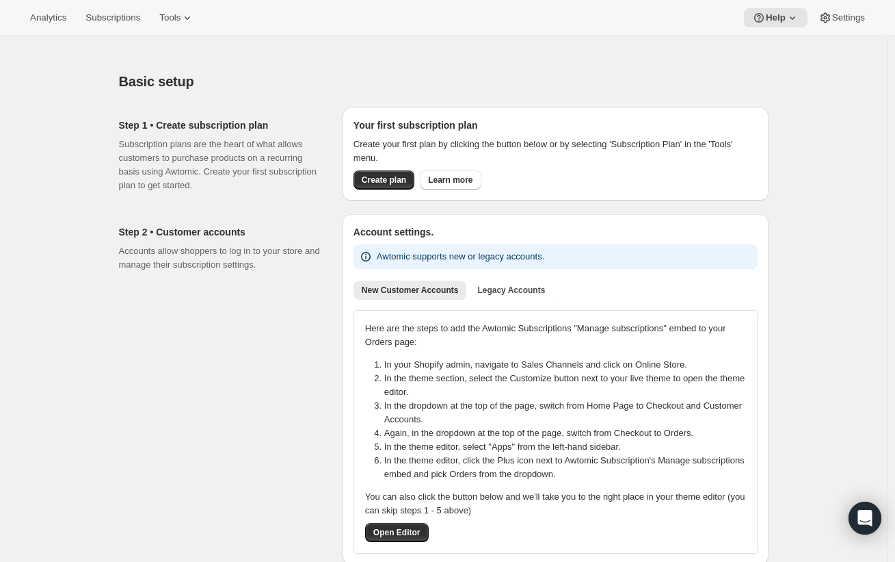
scroll to position [3, 0]
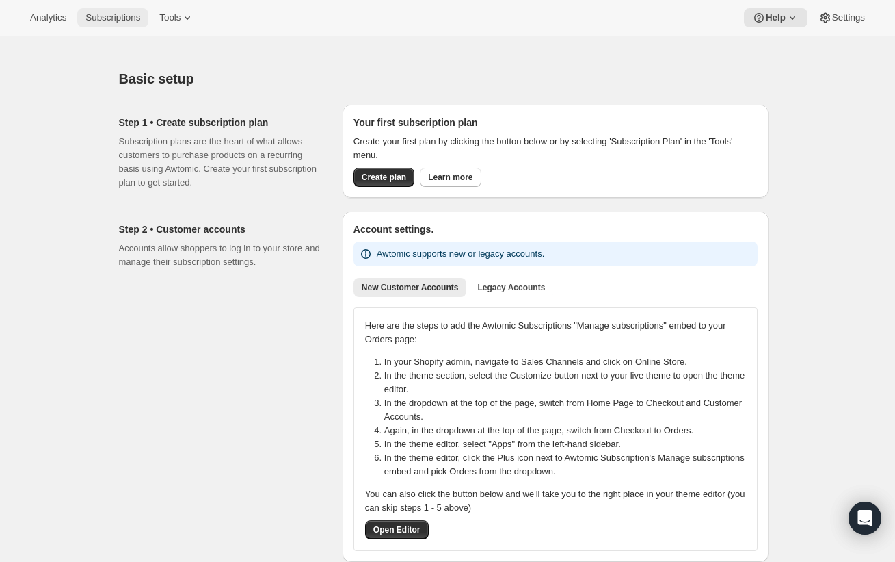
click at [122, 17] on span "Subscriptions" at bounding box center [112, 17] width 55 height 11
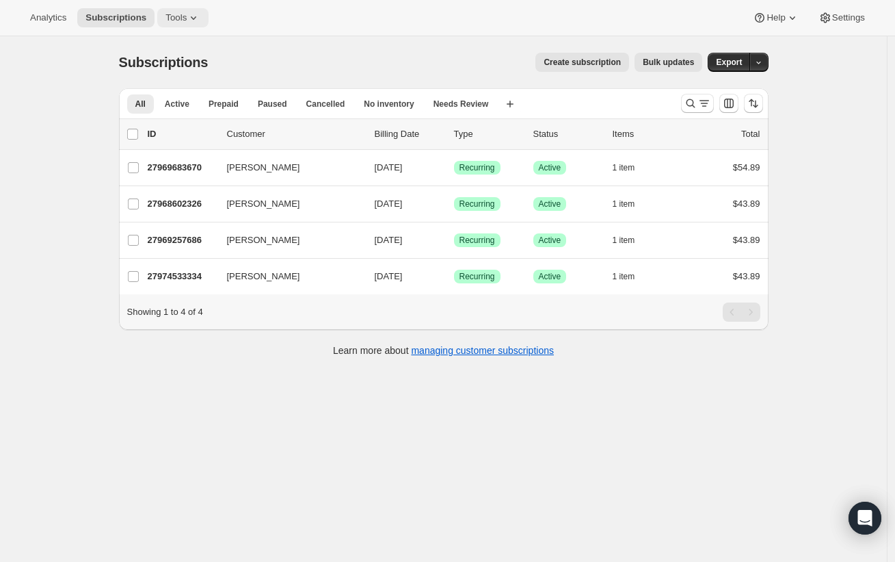
click at [187, 9] on button "Tools" at bounding box center [182, 17] width 51 height 19
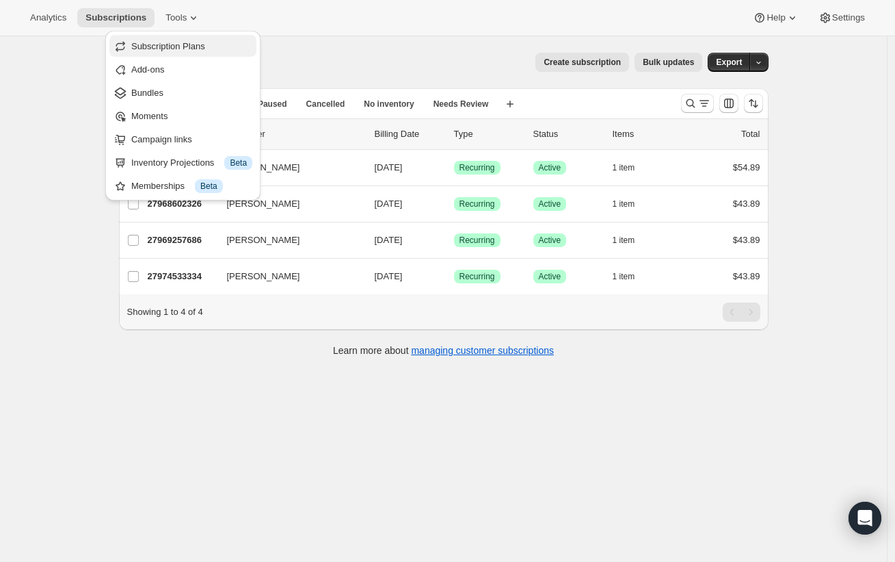
click at [204, 42] on span "Subscription Plans" at bounding box center [168, 46] width 74 height 10
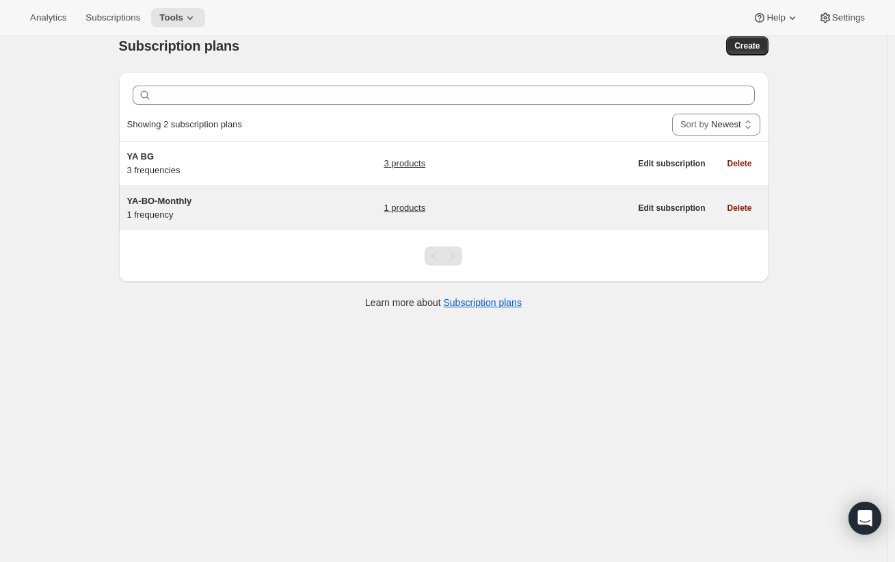
scroll to position [17, 0]
click at [425, 207] on link "1 products" at bounding box center [405, 207] width 42 height 14
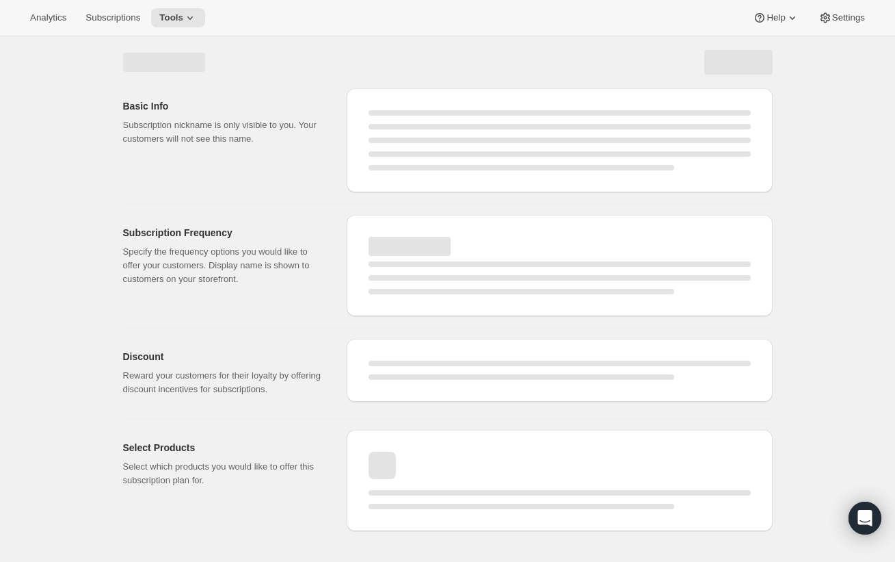
select select "WEEK"
select select "MONTH"
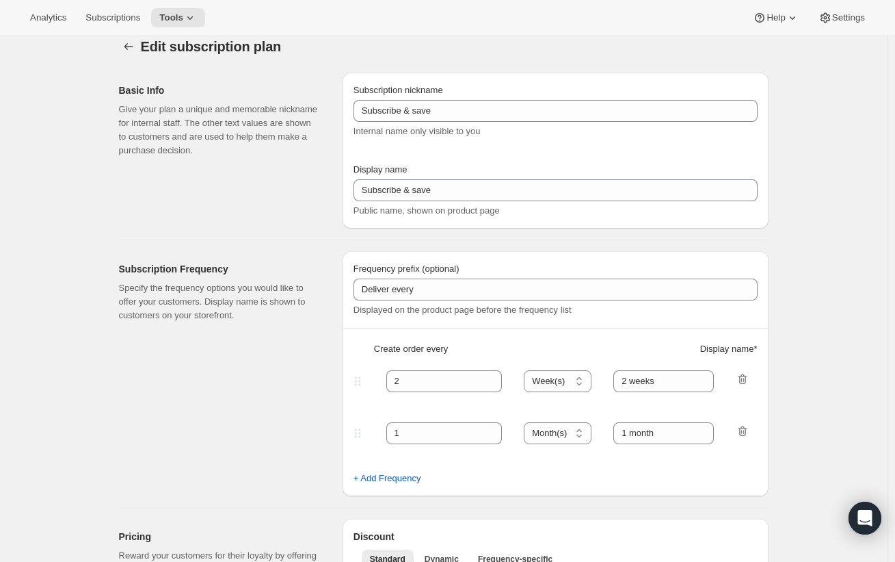
type input "YA-BO-Monthly"
type input "Young Adult Book Only Subscription - Monthly"
type input "1"
select select "MONTH"
type input "1-month"
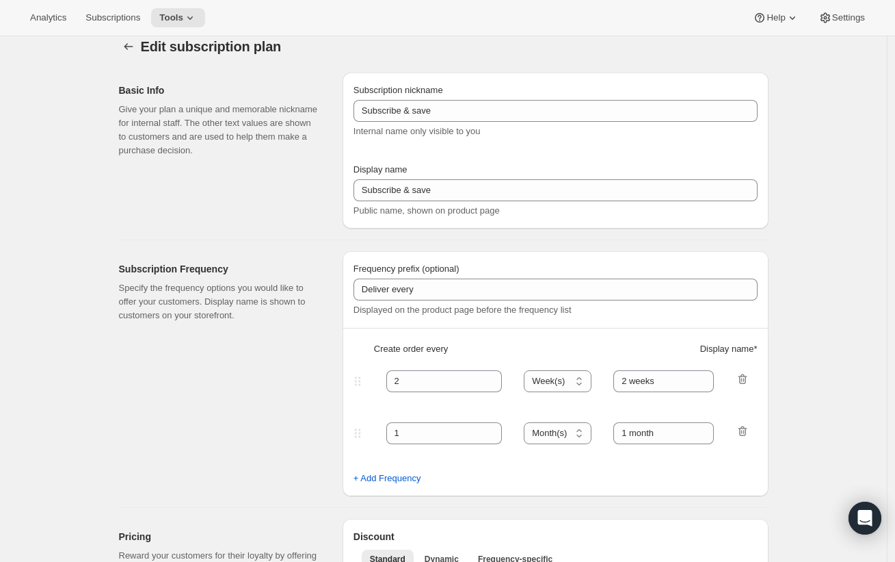
type input "0.0"
select select "FIXED_AMOUNT"
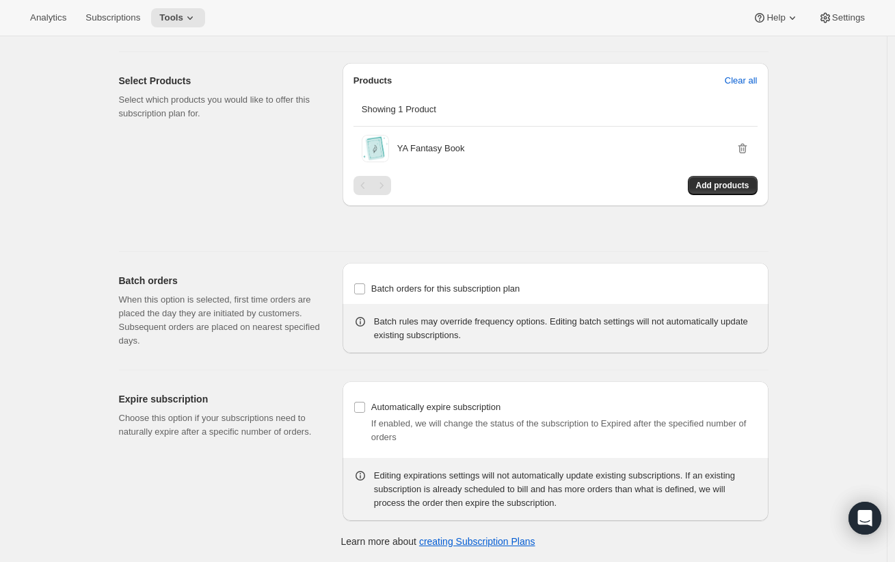
scroll to position [788, 0]
click at [361, 293] on span at bounding box center [360, 288] width 12 height 12
click at [361, 293] on input "Batch orders for this subscription plan" at bounding box center [359, 288] width 11 height 11
checkbox input "true"
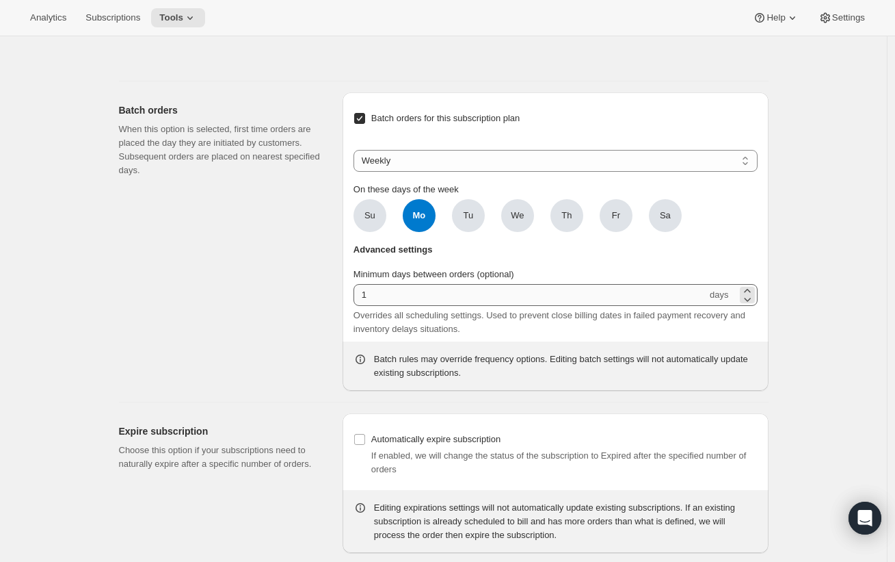
scroll to position [973, 0]
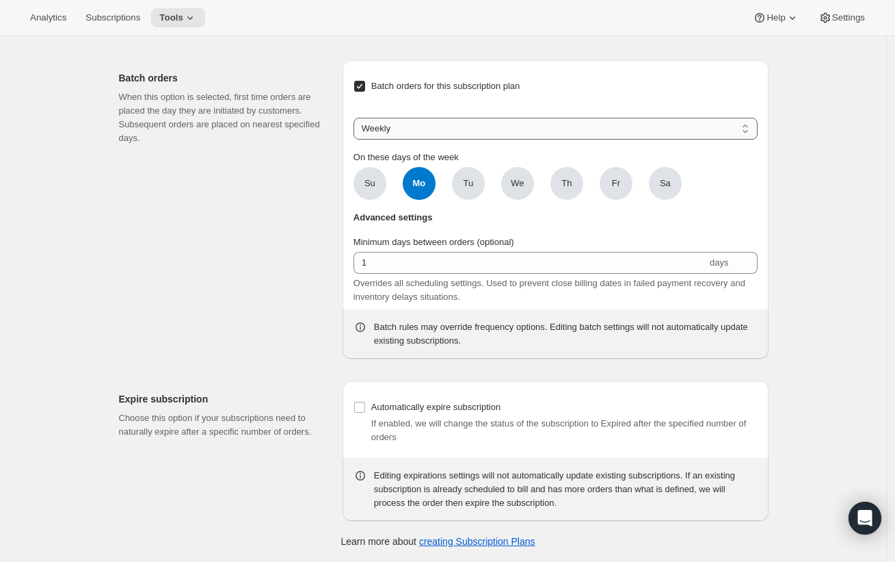
click at [412, 140] on select "Weekly Monthly Yearly" at bounding box center [556, 129] width 404 height 22
click at [416, 200] on span "Mo" at bounding box center [419, 183] width 33 height 33
click input "Mo" at bounding box center [0, 0] width 0 height 0
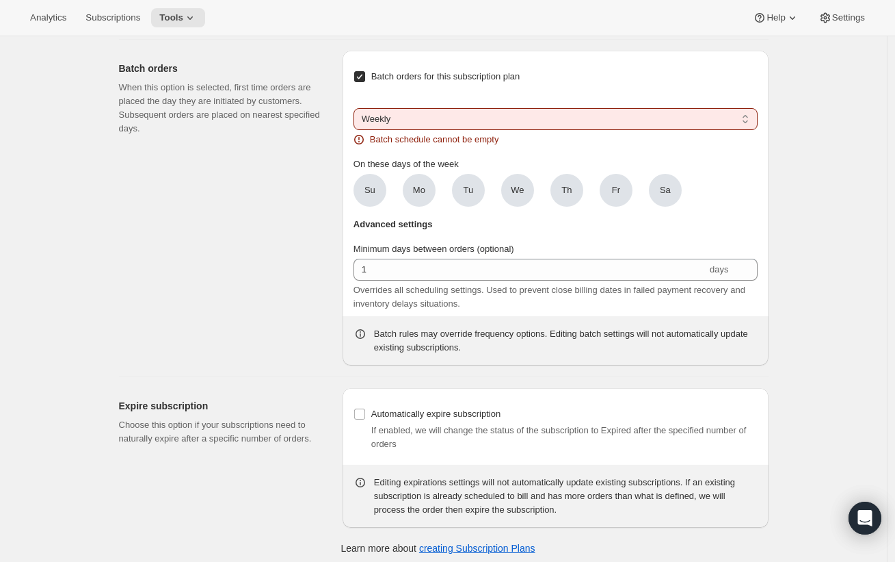
click at [467, 130] on select "Weekly Monthly Yearly" at bounding box center [556, 119] width 404 height 22
click at [357, 130] on select "Weekly Monthly Yearly" at bounding box center [556, 119] width 404 height 22
click at [361, 207] on span "Su" at bounding box center [370, 190] width 33 height 33
click at [0, 0] on input "Su" at bounding box center [0, 0] width 0 height 0
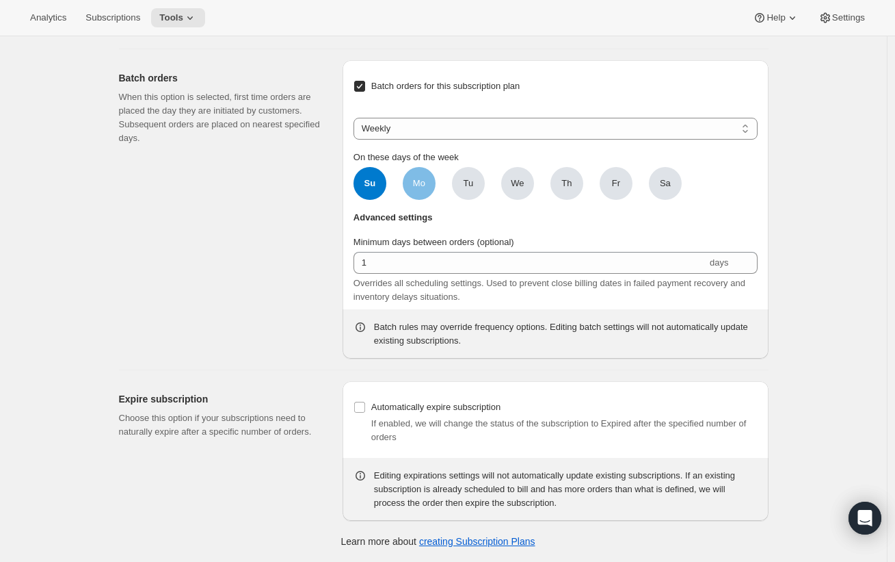
click at [424, 190] on span "Mo" at bounding box center [419, 183] width 12 height 14
click at [0, 0] on input "Mo" at bounding box center [0, 0] width 0 height 0
click at [462, 200] on span "Tu" at bounding box center [468, 183] width 33 height 33
click at [0, 0] on input "Tu" at bounding box center [0, 0] width 0 height 0
click at [524, 190] on span "We" at bounding box center [517, 183] width 13 height 14
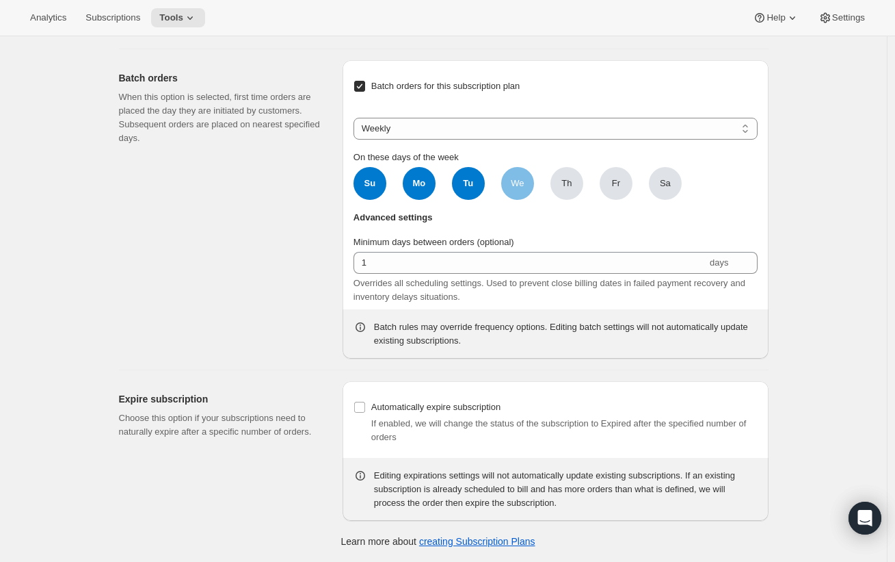
click at [0, 0] on input "We" at bounding box center [0, 0] width 0 height 0
click at [561, 200] on span "Th" at bounding box center [567, 183] width 33 height 33
click at [0, 0] on input "Th" at bounding box center [0, 0] width 0 height 0
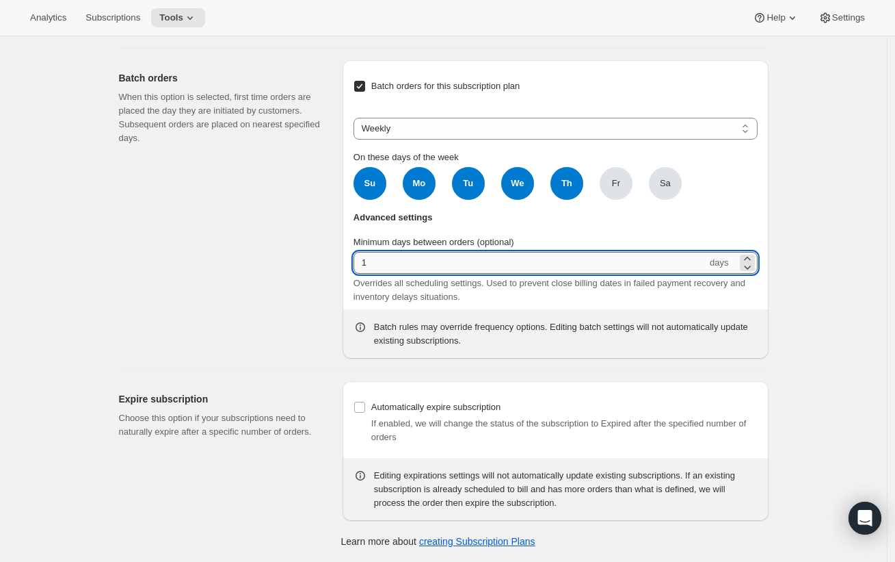
click at [621, 274] on input "1" at bounding box center [531, 263] width 354 height 22
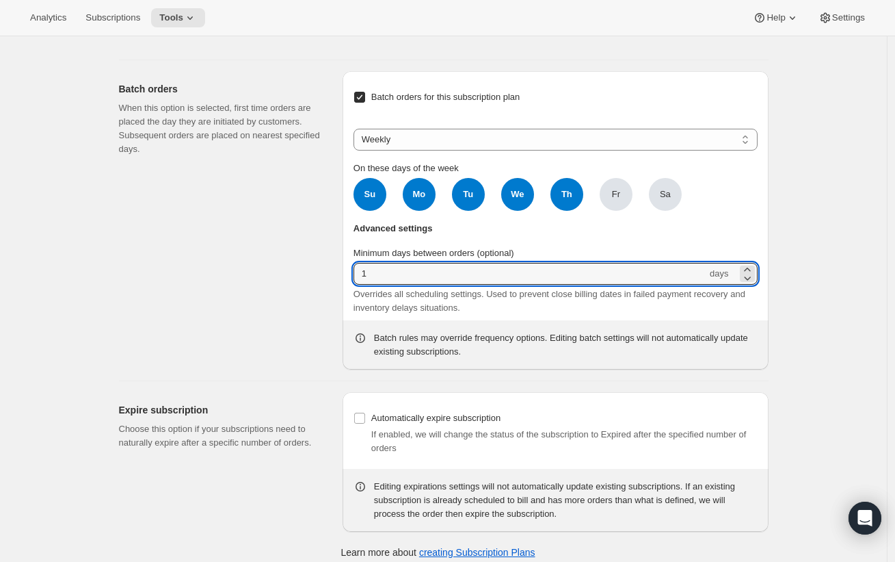
click at [376, 211] on span "Su" at bounding box center [370, 194] width 33 height 33
click input "Su" at bounding box center [0, 0] width 0 height 0
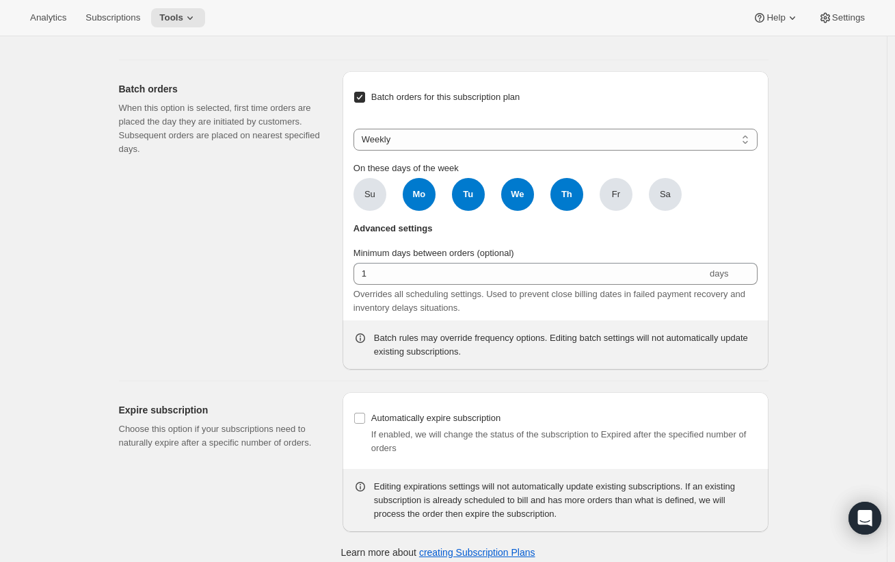
click at [415, 211] on span "Mo" at bounding box center [419, 194] width 33 height 33
click input "Mo" at bounding box center [0, 0] width 0 height 0
click at [551, 150] on select "Weekly Monthly Yearly" at bounding box center [556, 140] width 404 height 22
select select "MONTHDAY"
click at [357, 150] on select "Weekly Monthly Yearly" at bounding box center [556, 140] width 404 height 22
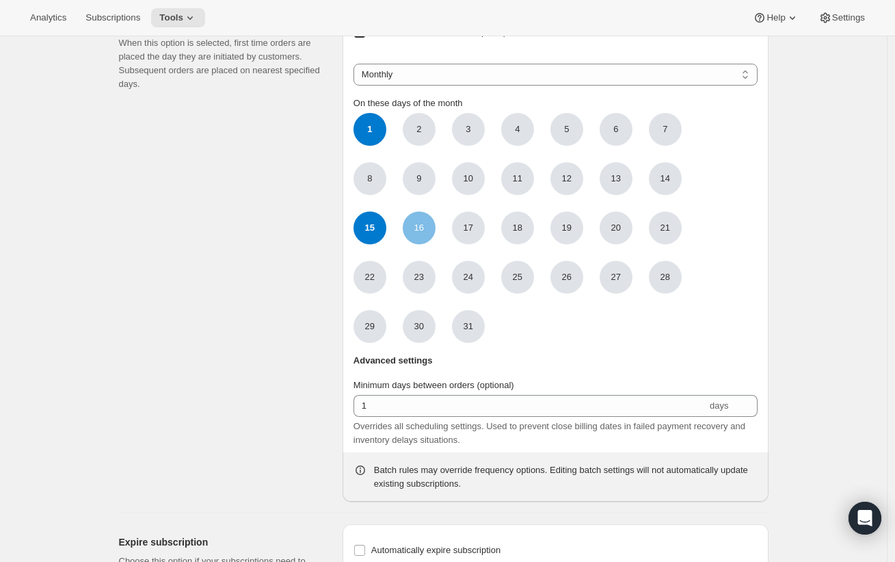
scroll to position [1019, 0]
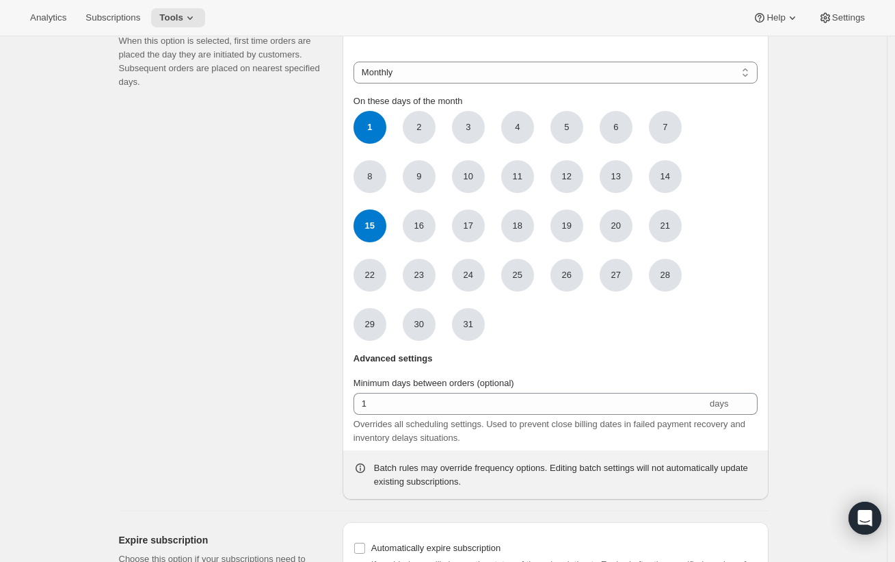
click at [378, 144] on span "1" at bounding box center [370, 127] width 33 height 33
click input "1" at bounding box center [0, 0] width 0 height 0
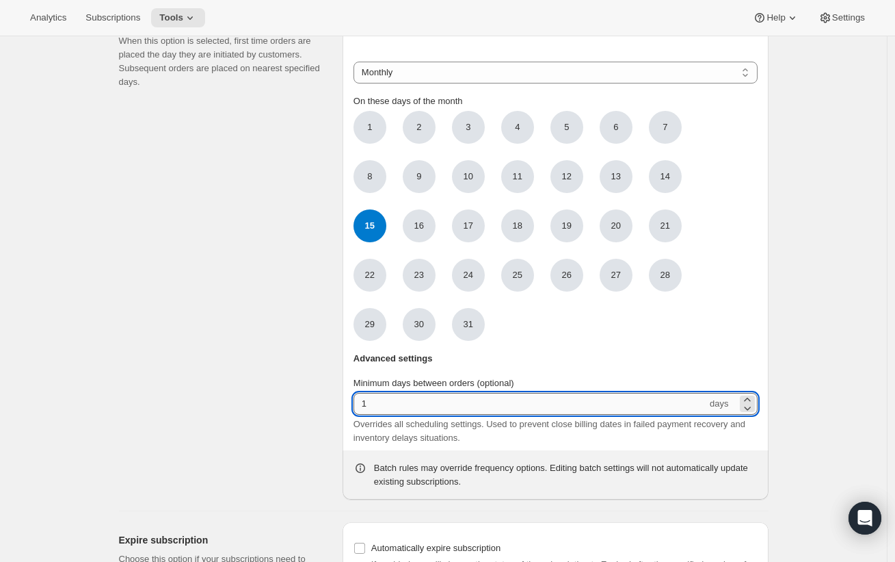
click at [454, 414] on input "1" at bounding box center [531, 404] width 354 height 22
click at [555, 376] on header "Advanced settings" at bounding box center [556, 364] width 404 height 25
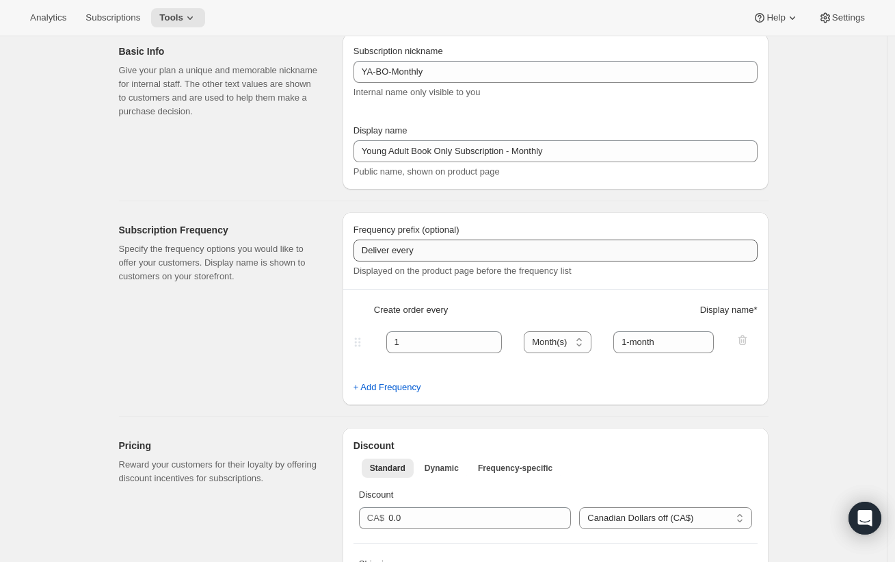
scroll to position [0, 0]
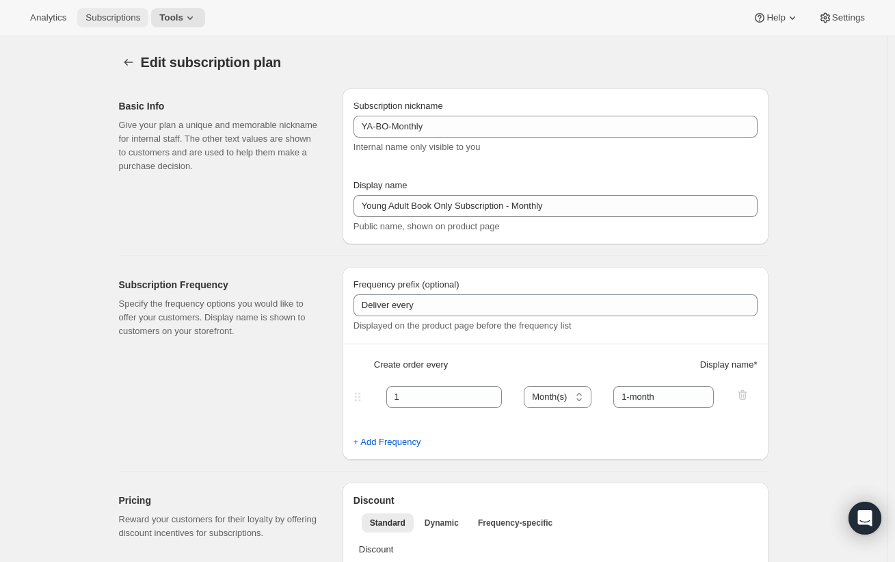
click at [97, 14] on span "Subscriptions" at bounding box center [112, 17] width 55 height 11
